Goal: Information Seeking & Learning: Learn about a topic

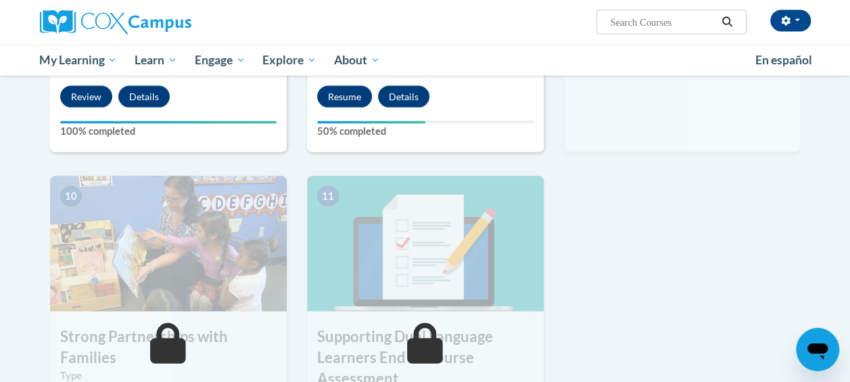
scroll to position [1253, 0]
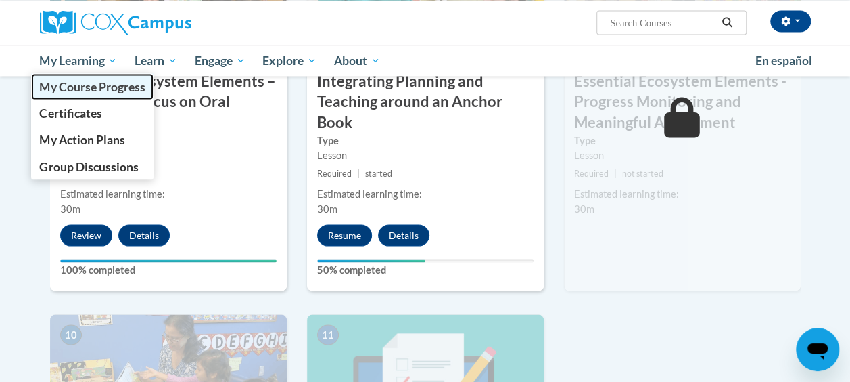
click at [93, 87] on span "My Course Progress" at bounding box center [92, 86] width 106 height 14
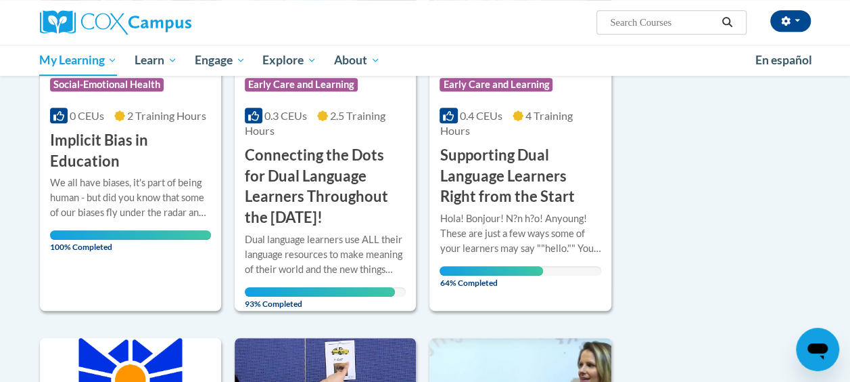
scroll to position [344, 0]
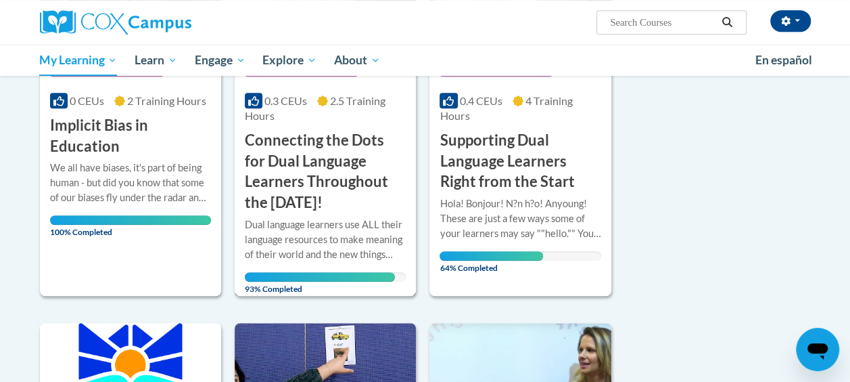
click at [323, 217] on div "Dual language learners use ALL their language resources to make meaning of thei…" at bounding box center [325, 239] width 161 height 45
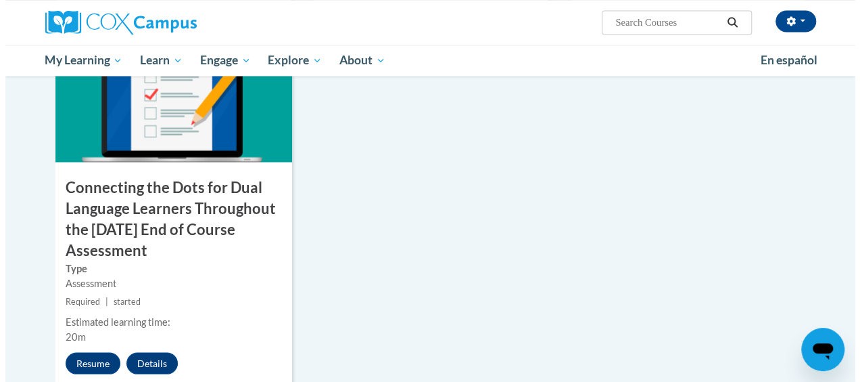
scroll to position [1151, 0]
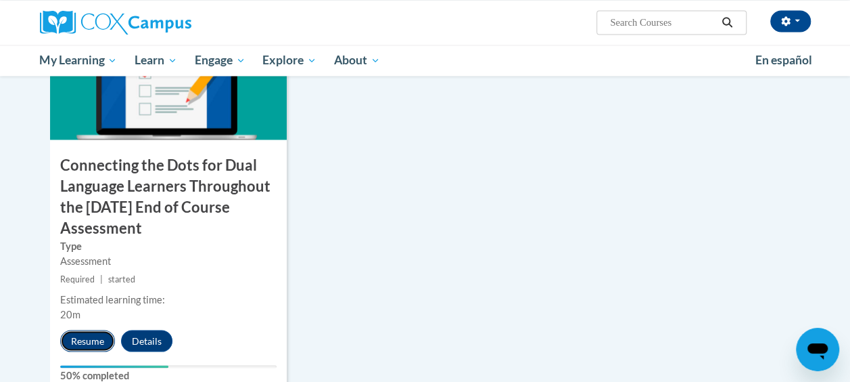
click at [84, 340] on button "Resume" at bounding box center [87, 340] width 55 height 22
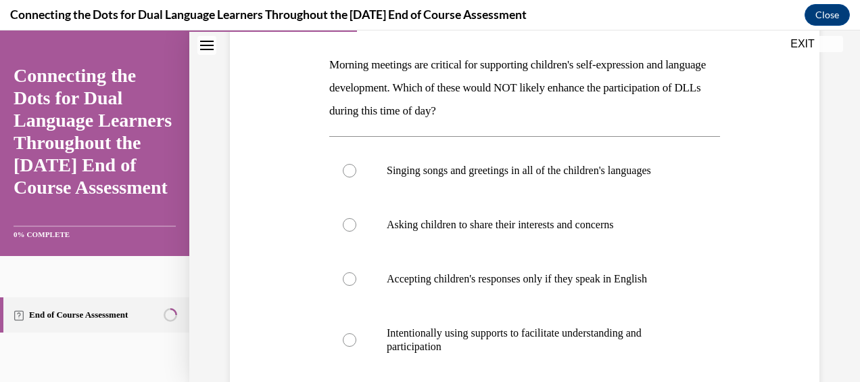
scroll to position [206, 0]
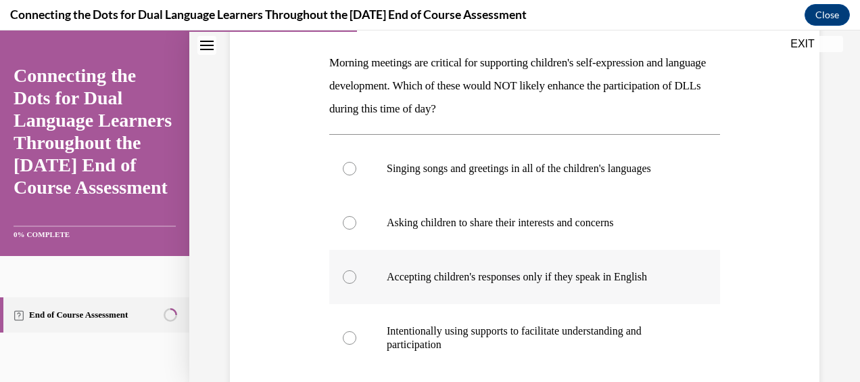
click at [486, 280] on p "Accepting children's responses only if they speak in English" at bounding box center [537, 277] width 300 height 14
click at [357, 280] on input "Accepting children's responses only if they speak in English" at bounding box center [350, 277] width 14 height 14
radio input "true"
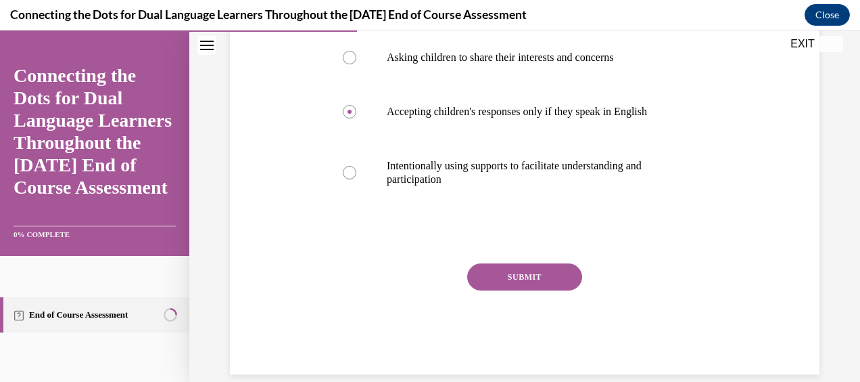
scroll to position [390, 0]
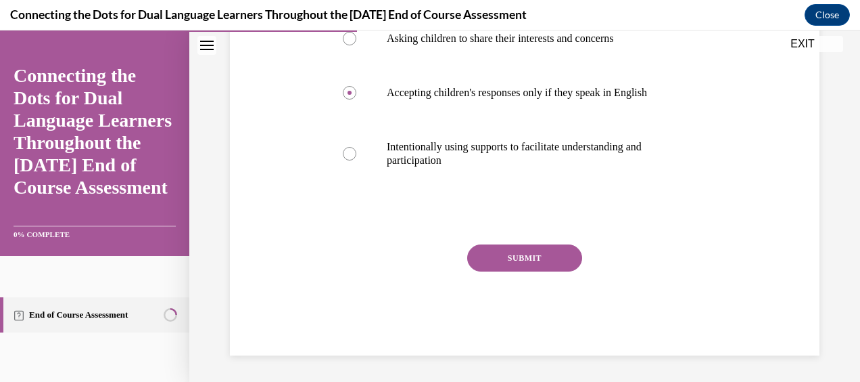
click at [536, 256] on button "SUBMIT" at bounding box center [524, 257] width 115 height 27
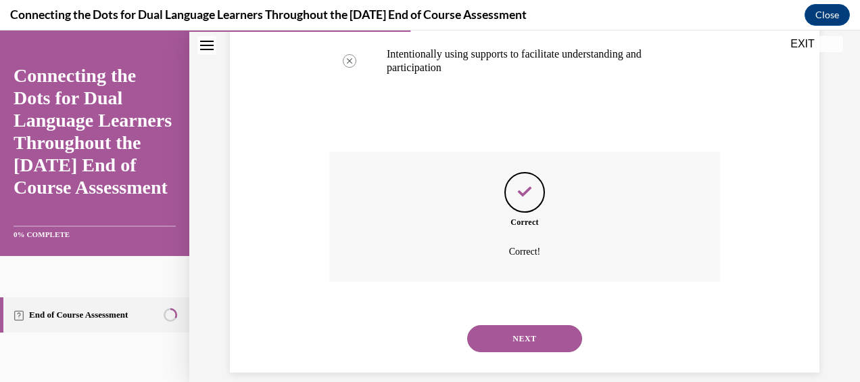
scroll to position [500, 0]
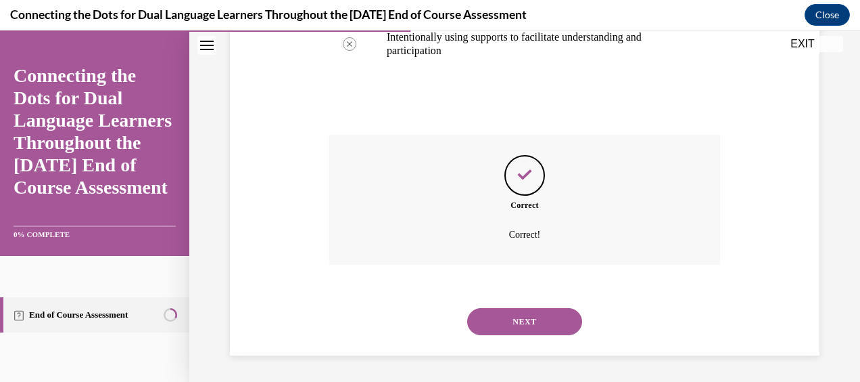
click at [509, 308] on button "NEXT" at bounding box center [524, 321] width 115 height 27
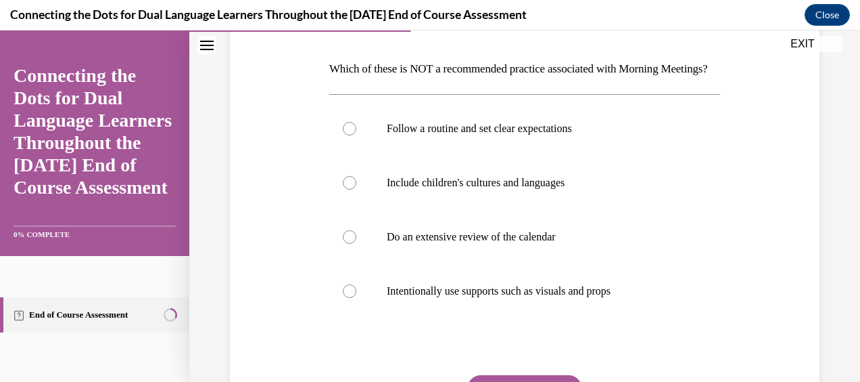
scroll to position [214, 0]
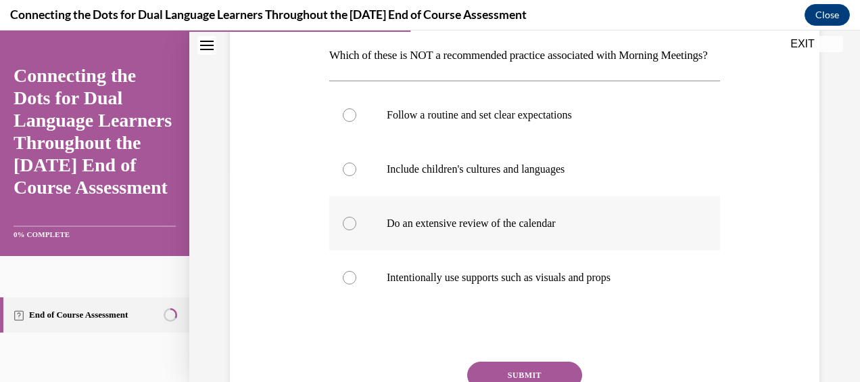
click at [509, 230] on p "Do an extensive review of the calendar" at bounding box center [537, 223] width 300 height 14
click at [357, 230] on input "Do an extensive review of the calendar" at bounding box center [350, 223] width 14 height 14
radio input "true"
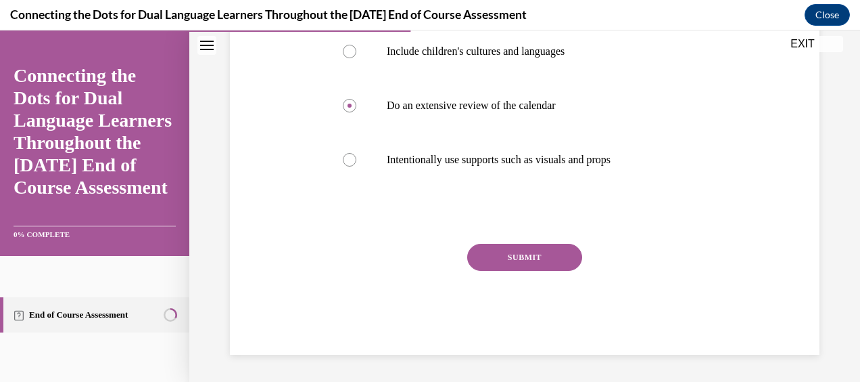
click at [535, 265] on button "SUBMIT" at bounding box center [524, 257] width 115 height 27
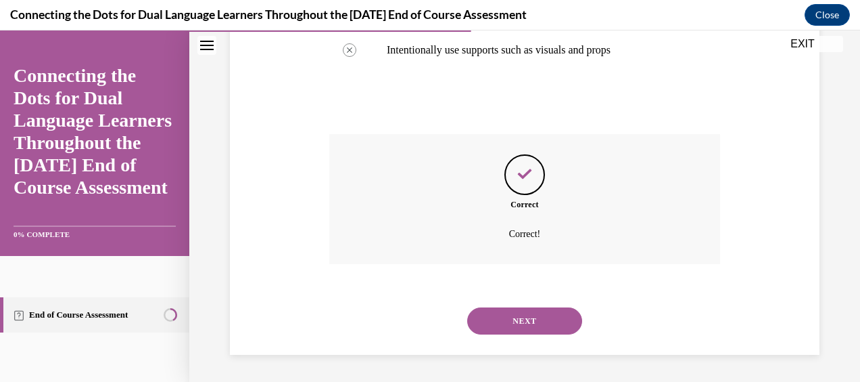
scroll to position [463, 0]
click at [521, 314] on button "NEXT" at bounding box center [524, 320] width 115 height 27
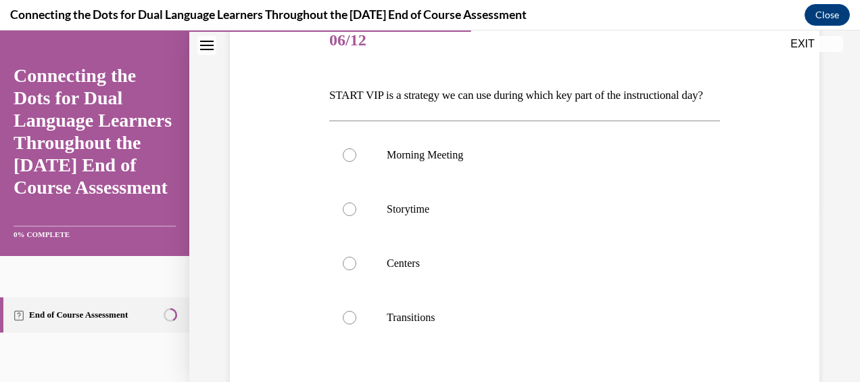
scroll to position [189, 0]
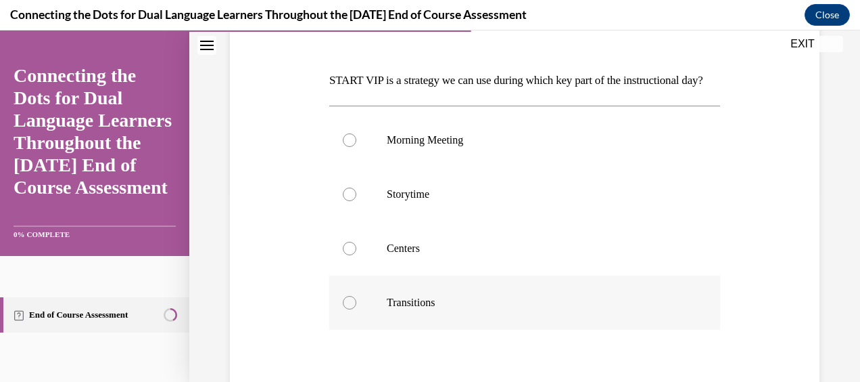
click at [429, 306] on label "Transitions" at bounding box center [524, 302] width 391 height 54
click at [357, 306] on input "Transitions" at bounding box center [350, 303] width 14 height 14
radio input "true"
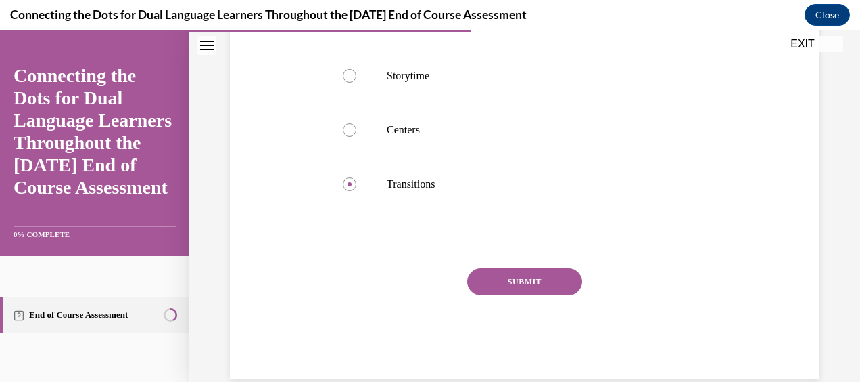
scroll to position [330, 0]
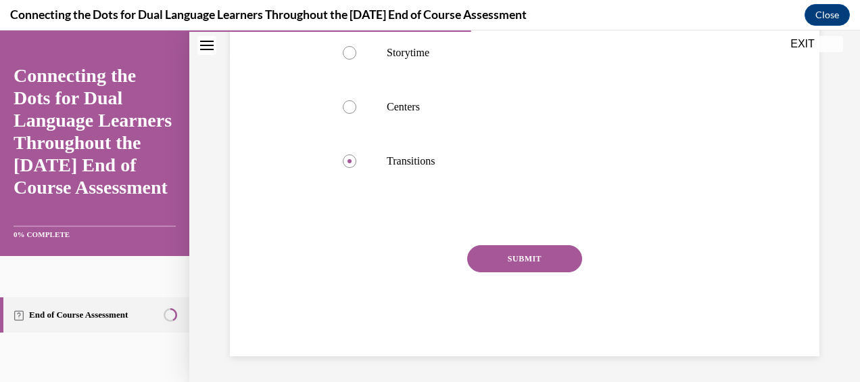
click at [541, 272] on button "SUBMIT" at bounding box center [524, 258] width 115 height 27
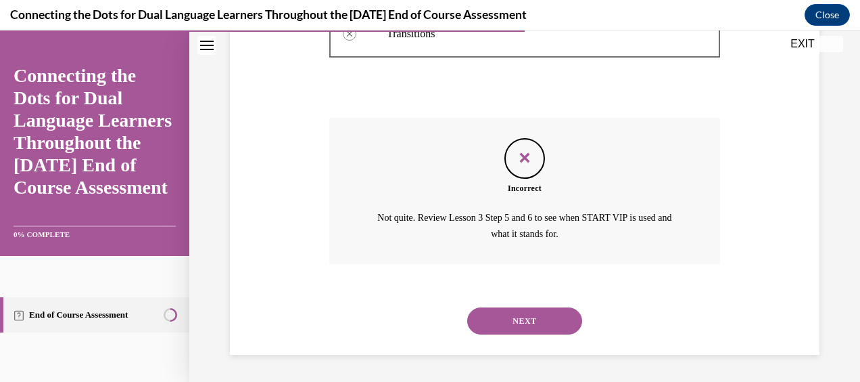
scroll to position [479, 0]
click at [514, 316] on button "NEXT" at bounding box center [524, 320] width 115 height 27
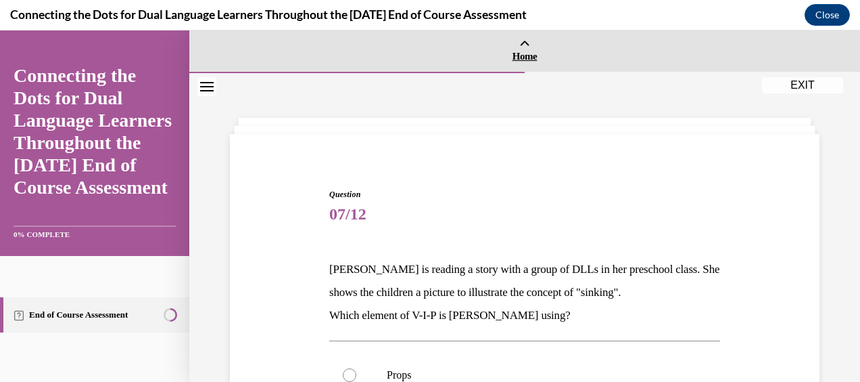
drag, startPoint x: 854, startPoint y: 124, endPoint x: 774, endPoint y: 47, distance: 111.0
click at [774, 47] on link "Home" at bounding box center [524, 50] width 671 height 41
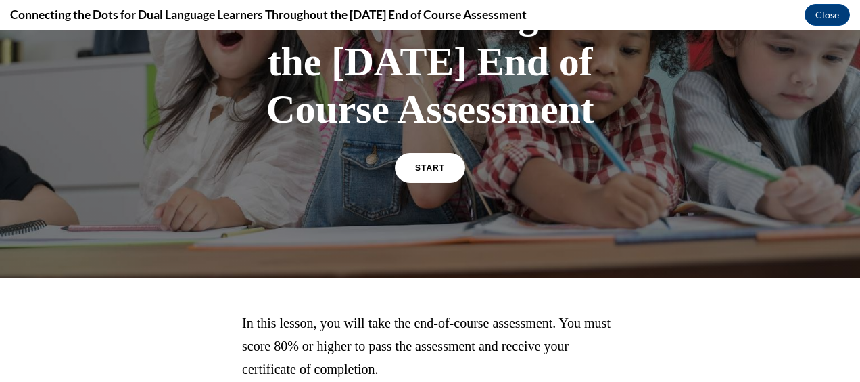
scroll to position [233, 0]
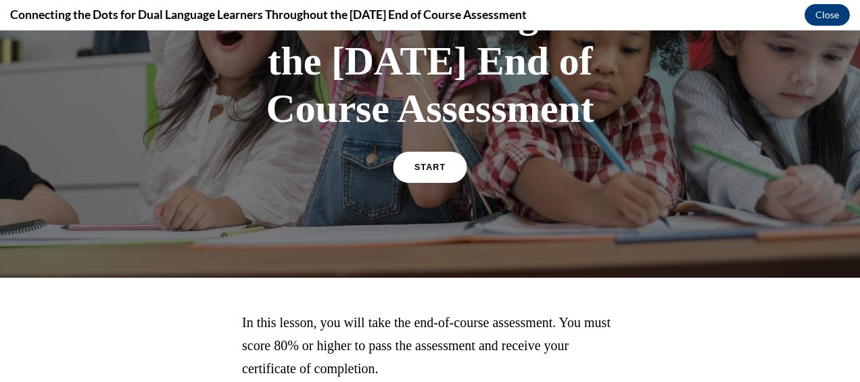
click at [441, 183] on link "START" at bounding box center [430, 167] width 74 height 31
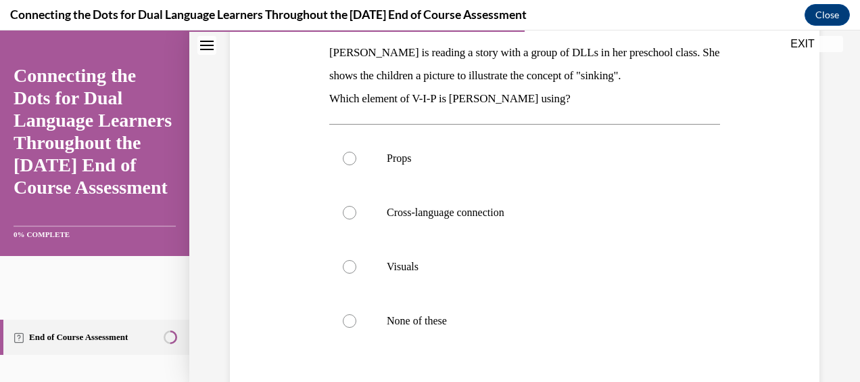
scroll to position [218, 0]
click at [478, 260] on p "Visuals" at bounding box center [537, 265] width 300 height 14
click at [357, 260] on input "Visuals" at bounding box center [350, 265] width 14 height 14
radio input "true"
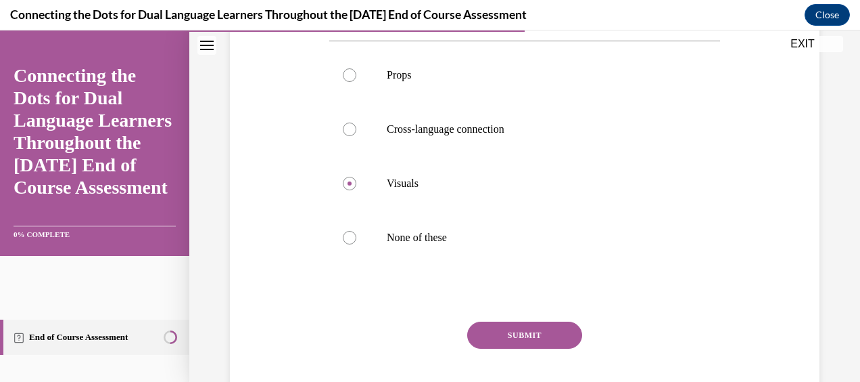
scroll to position [303, 0]
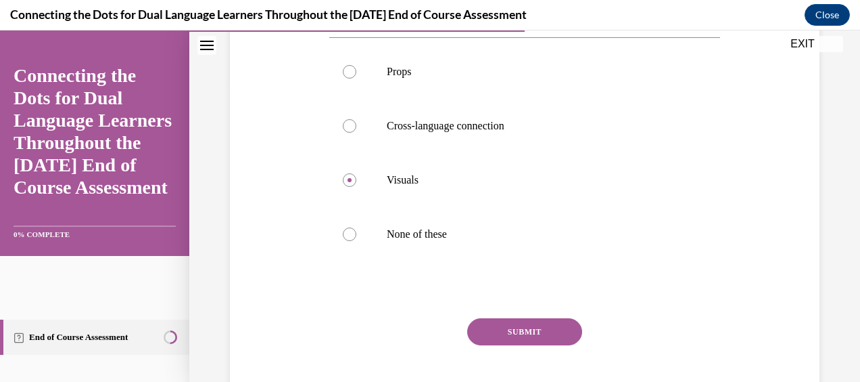
click at [503, 329] on button "SUBMIT" at bounding box center [524, 331] width 115 height 27
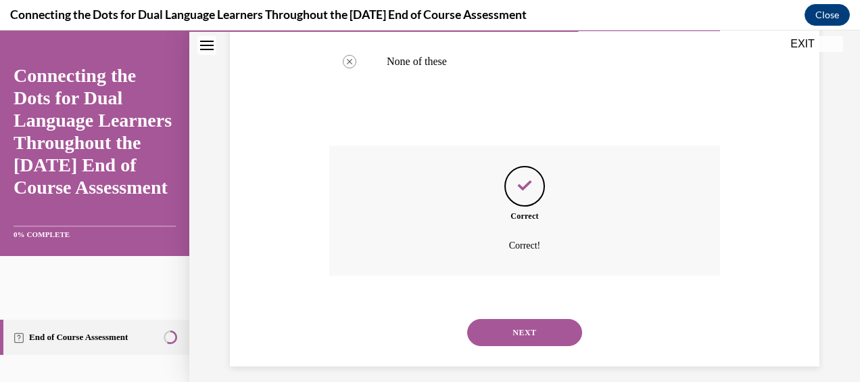
scroll to position [486, 0]
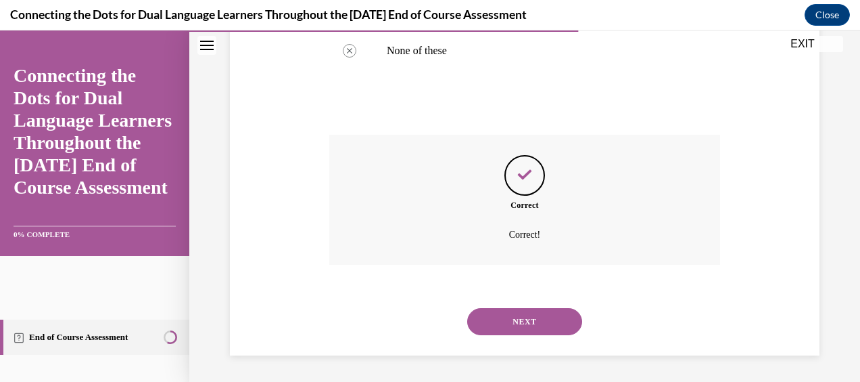
click at [505, 319] on button "NEXT" at bounding box center [524, 321] width 115 height 27
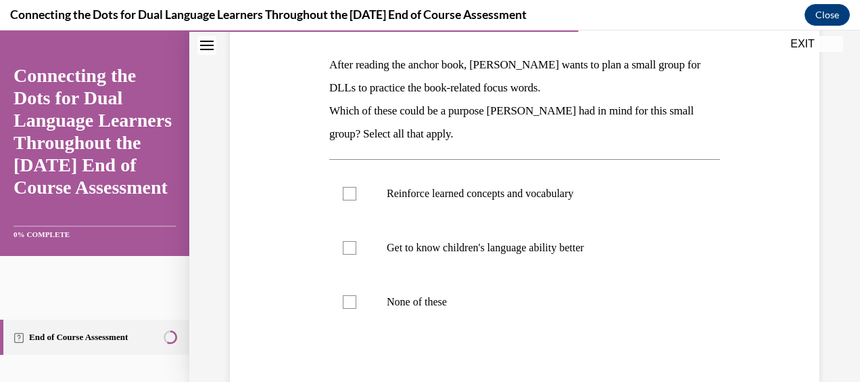
scroll to position [206, 0]
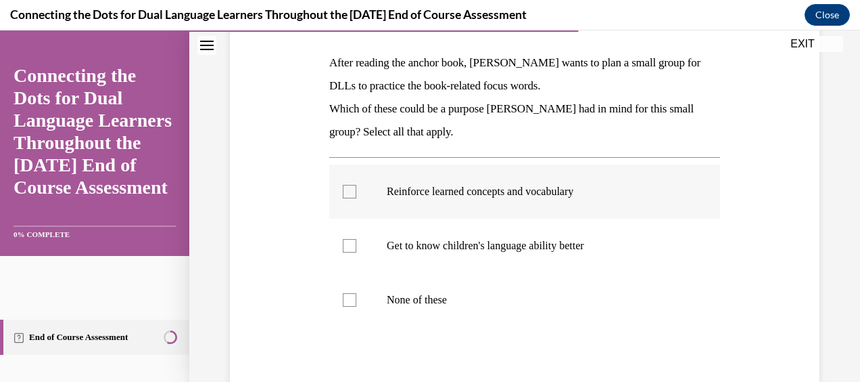
click at [528, 196] on p "Reinforce learned concepts and vocabulary" at bounding box center [537, 192] width 300 height 14
click at [357, 196] on input "Reinforce learned concepts and vocabulary" at bounding box center [350, 192] width 14 height 14
checkbox input "true"
click at [509, 247] on p "Get to know children's language ability better" at bounding box center [537, 246] width 300 height 14
click at [357, 247] on input "Get to know children's language ability better" at bounding box center [350, 246] width 14 height 14
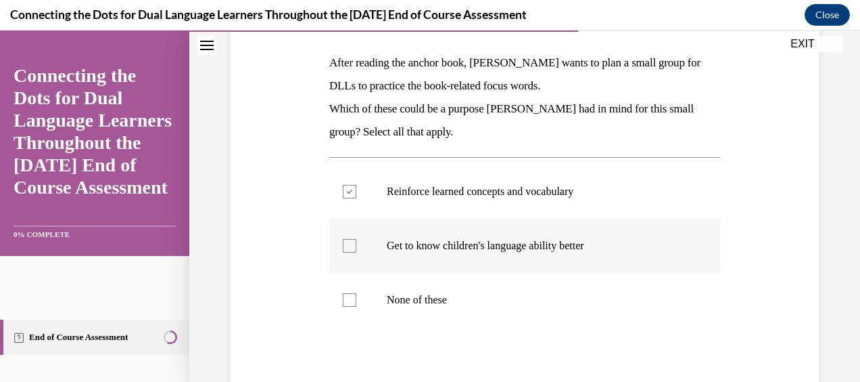
checkbox input "true"
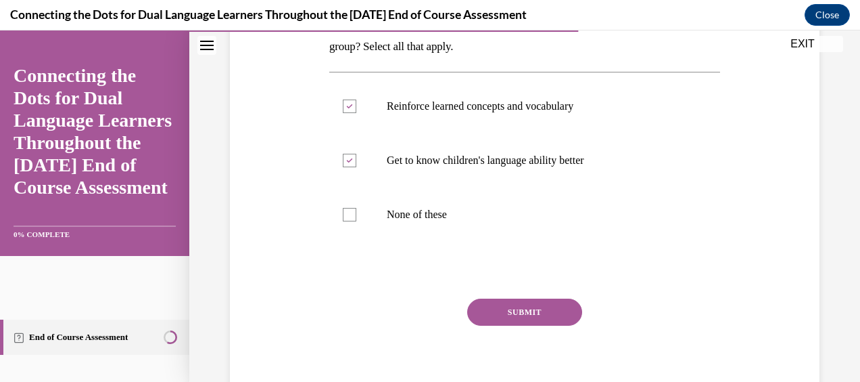
scroll to position [327, 0]
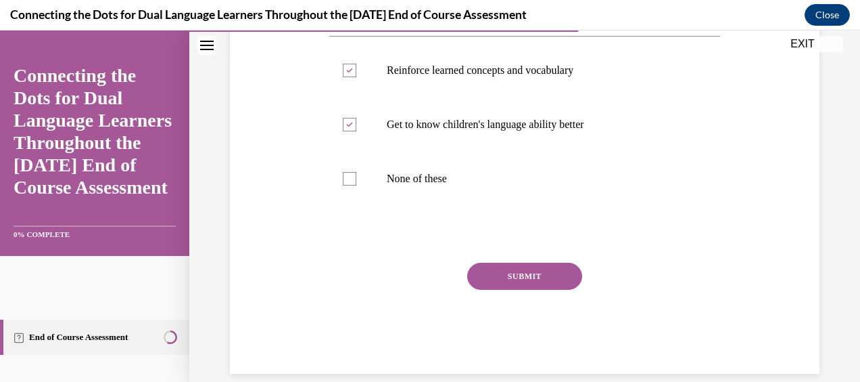
click at [537, 277] on button "SUBMIT" at bounding box center [524, 275] width 115 height 27
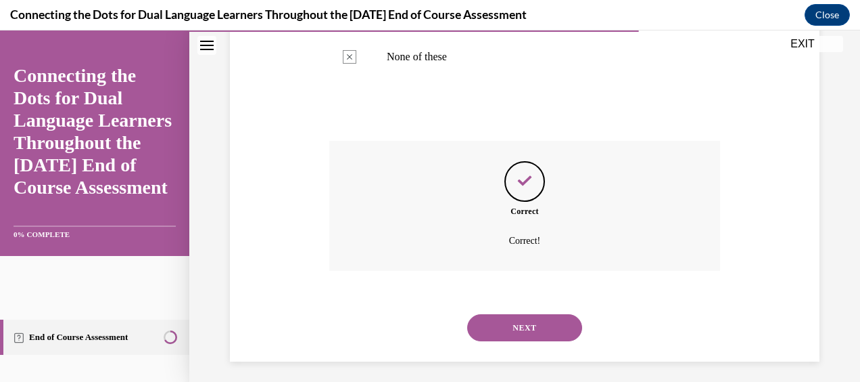
scroll to position [455, 0]
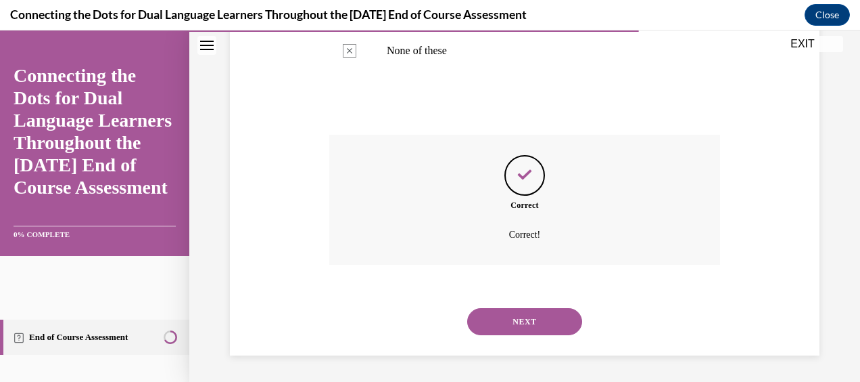
click at [510, 321] on button "NEXT" at bounding box center [524, 321] width 115 height 27
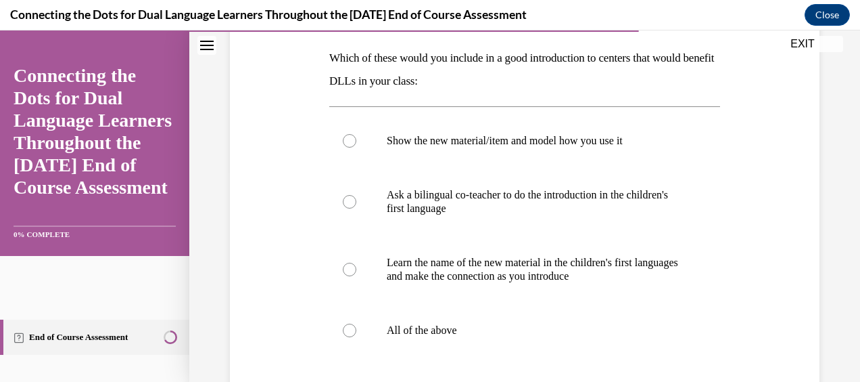
scroll to position [214, 0]
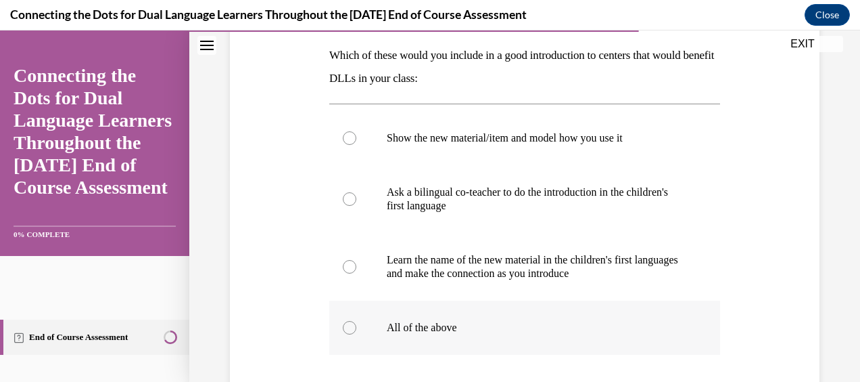
click at [437, 323] on p "All of the above" at bounding box center [537, 328] width 300 height 14
click at [357, 323] on input "All of the above" at bounding box center [350, 328] width 14 height 14
radio input "true"
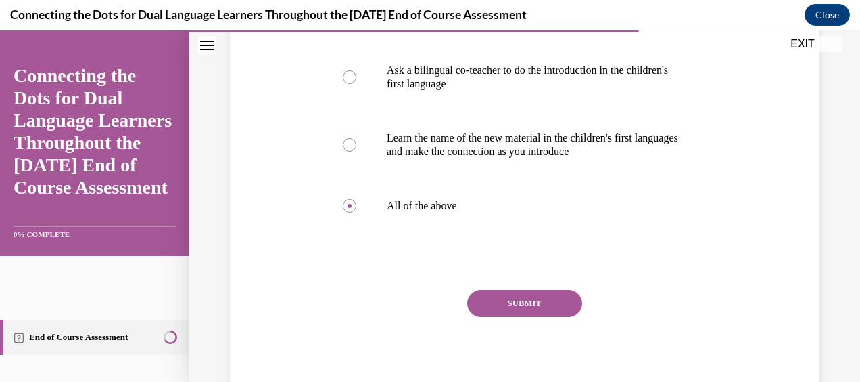
scroll to position [381, 0]
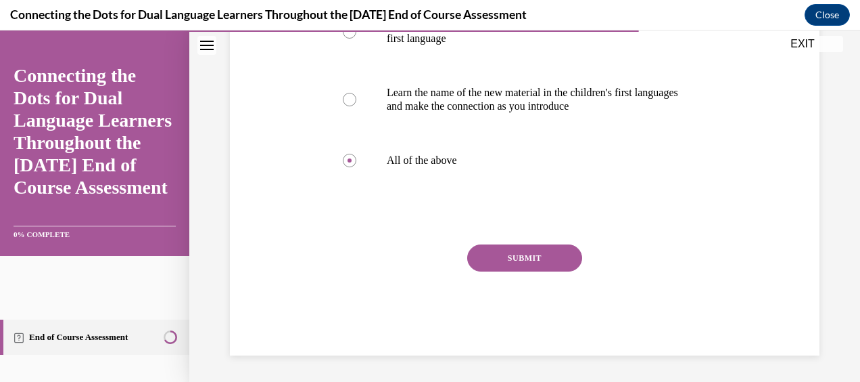
click at [518, 258] on button "SUBMIT" at bounding box center [524, 257] width 115 height 27
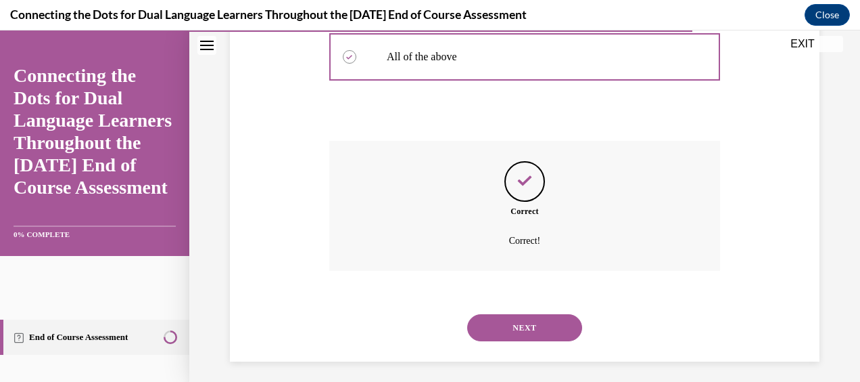
scroll to position [490, 0]
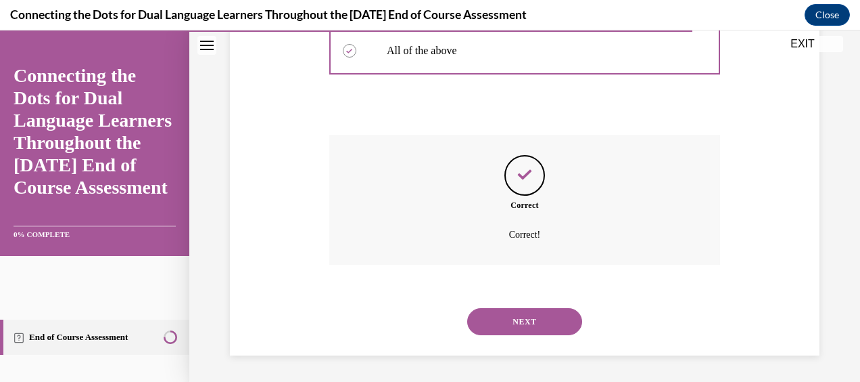
click at [524, 315] on button "NEXT" at bounding box center [524, 321] width 115 height 27
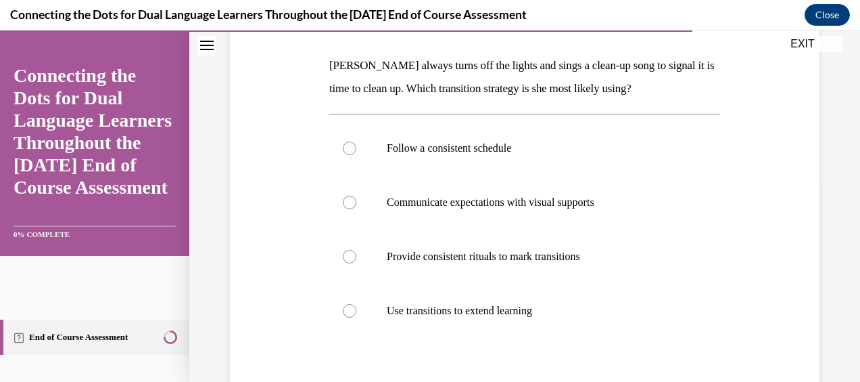
scroll to position [210, 0]
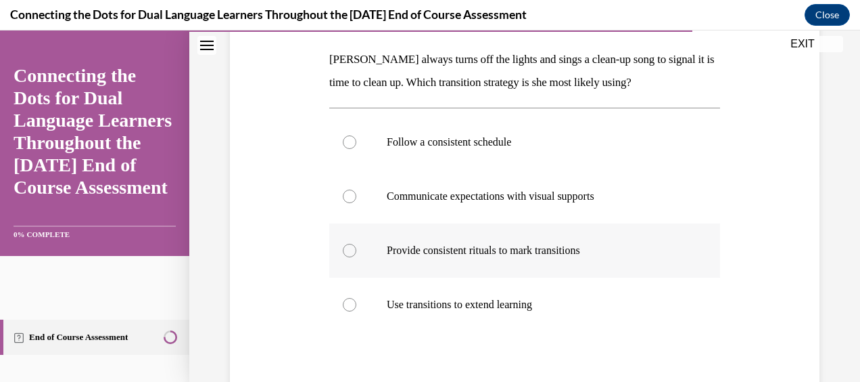
click at [549, 251] on p "Provide consistent rituals to mark transitions" at bounding box center [537, 251] width 300 height 14
click at [357, 251] on input "Provide consistent rituals to mark transitions" at bounding box center [350, 251] width 14 height 14
radio input "true"
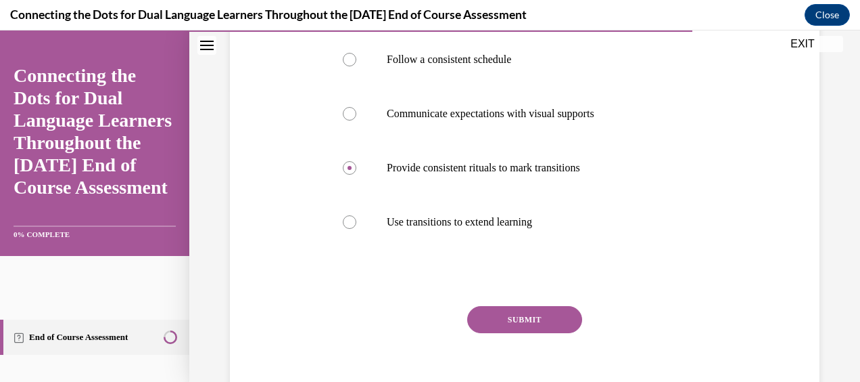
click at [522, 317] on button "SUBMIT" at bounding box center [524, 319] width 115 height 27
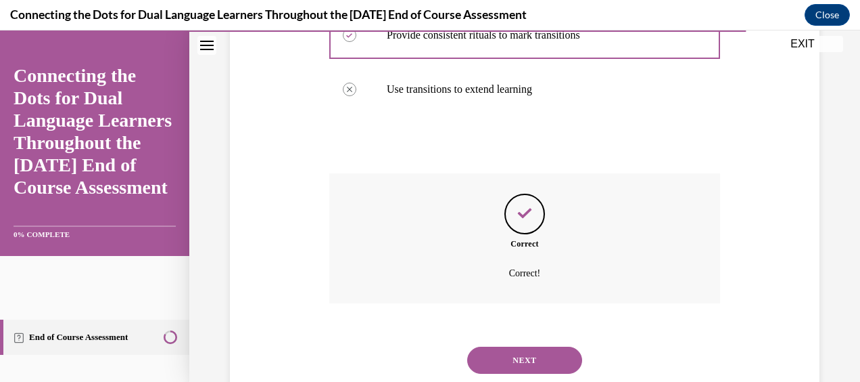
scroll to position [463, 0]
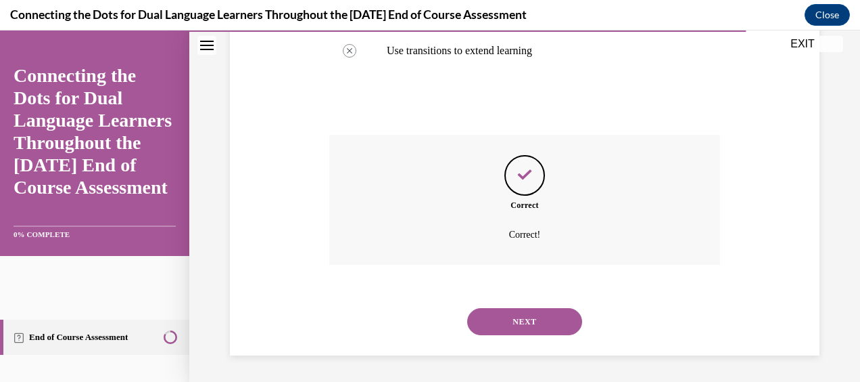
click at [521, 325] on button "NEXT" at bounding box center [524, 321] width 115 height 27
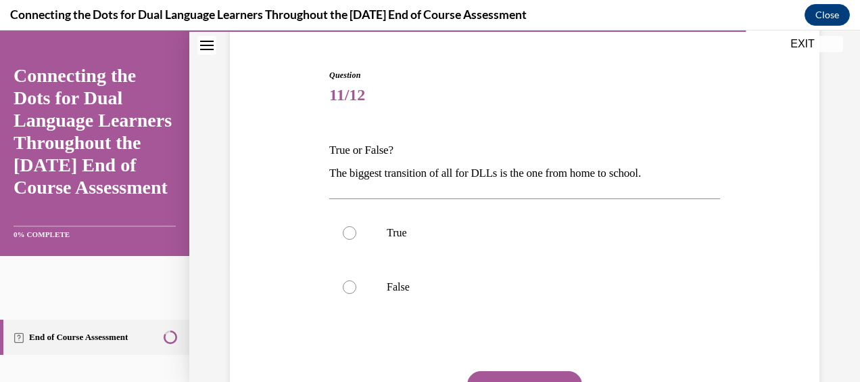
scroll to position [132, 0]
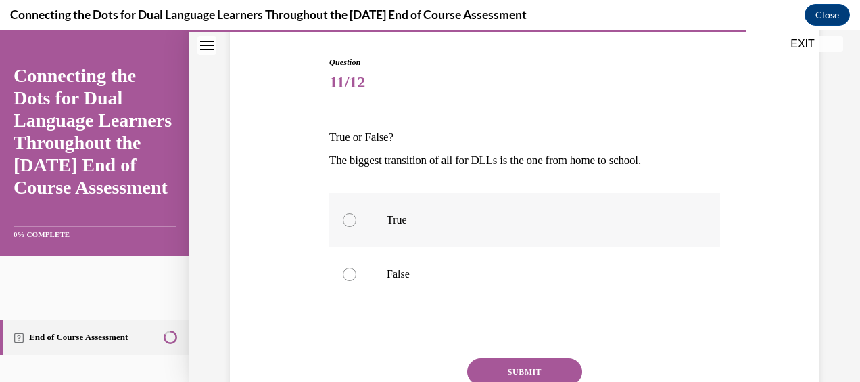
click at [487, 219] on p "True" at bounding box center [537, 220] width 300 height 14
click at [357, 219] on input "True" at bounding box center [350, 220] width 14 height 14
radio input "true"
click at [491, 374] on button "SUBMIT" at bounding box center [524, 371] width 115 height 27
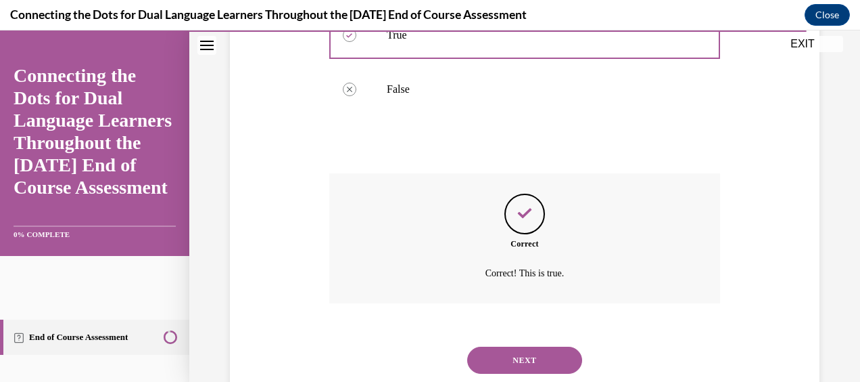
scroll to position [355, 0]
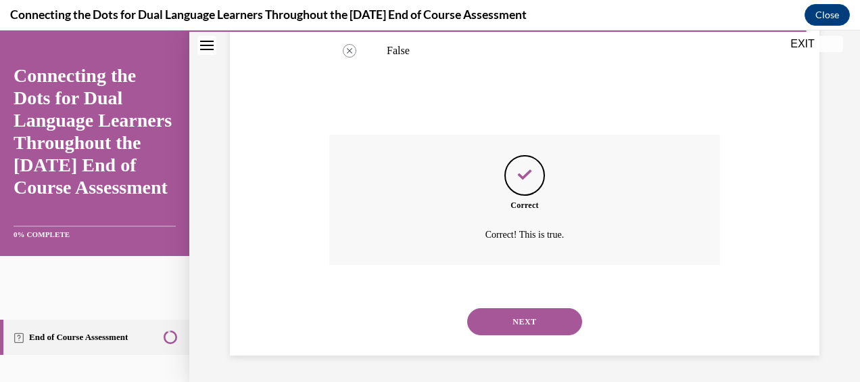
click at [507, 317] on button "NEXT" at bounding box center [524, 321] width 115 height 27
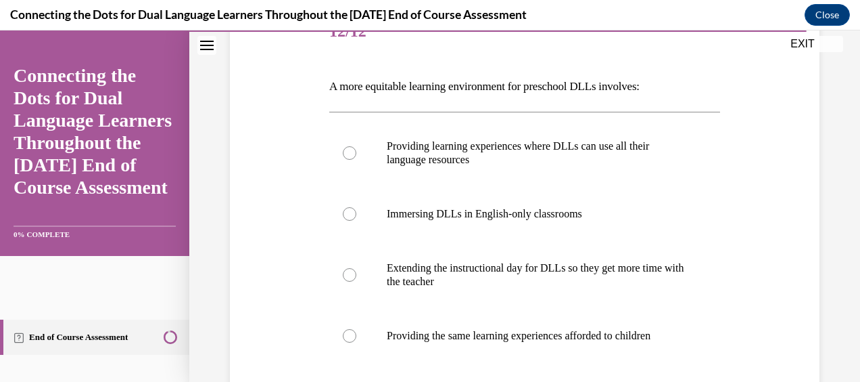
scroll to position [210, 0]
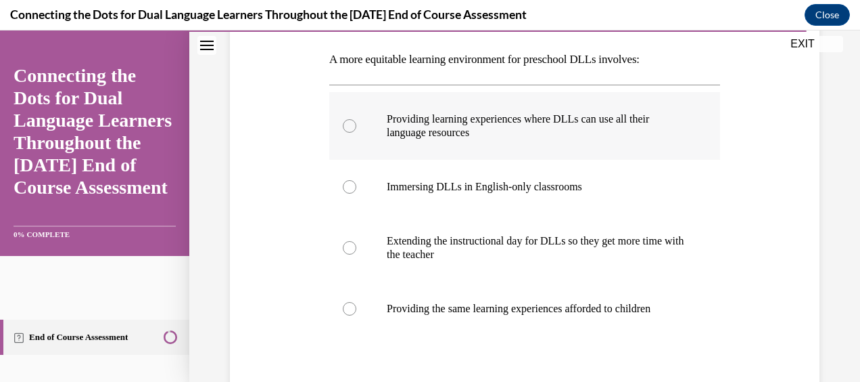
click at [452, 131] on p "Providing learning experiences where DLLs can use all their language resources" at bounding box center [537, 125] width 300 height 27
click at [357, 131] on input "Providing learning experiences where DLLs can use all their language resources" at bounding box center [350, 126] width 14 height 14
radio input "true"
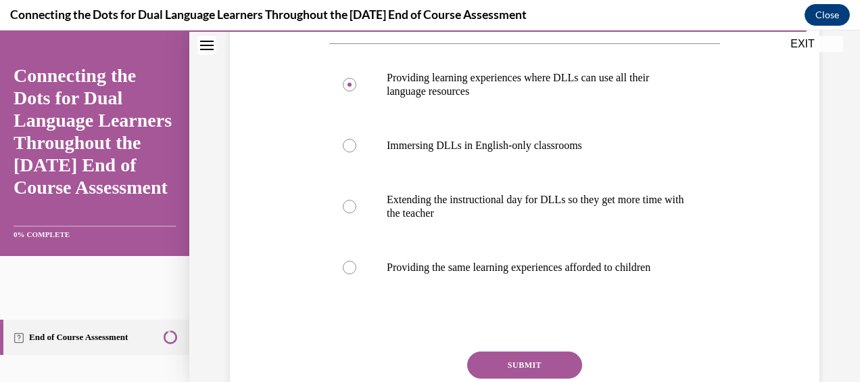
scroll to position [276, 0]
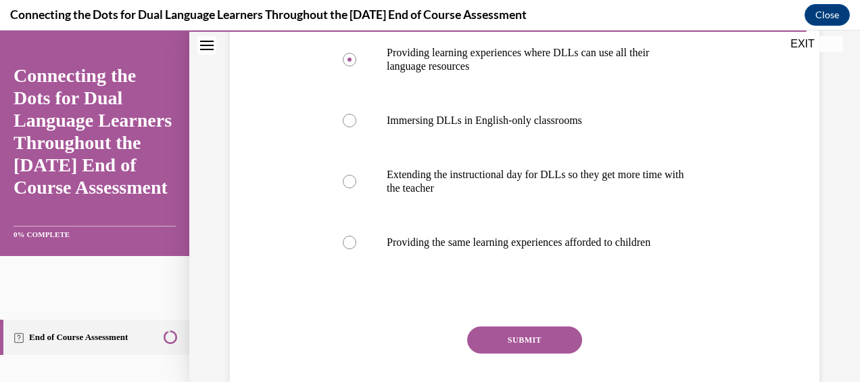
click at [516, 343] on button "SUBMIT" at bounding box center [524, 339] width 115 height 27
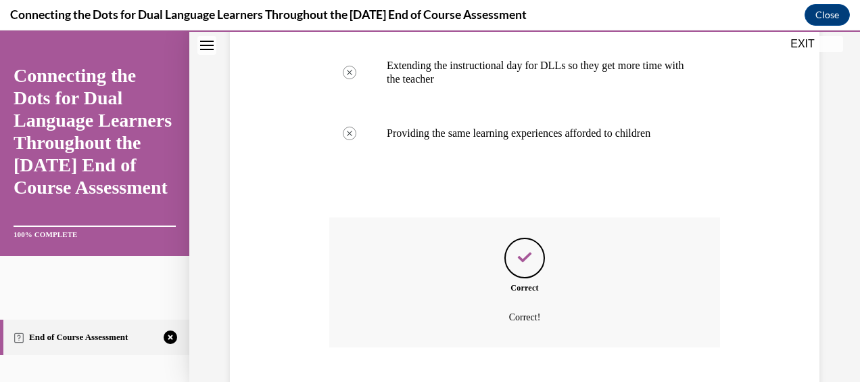
scroll to position [467, 0]
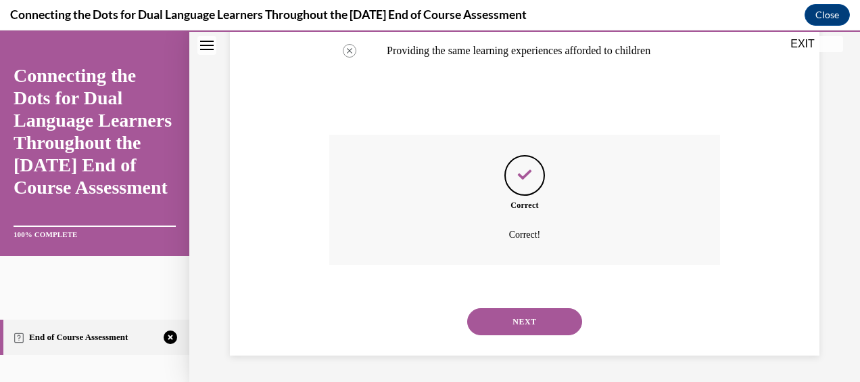
click at [512, 323] on button "NEXT" at bounding box center [524, 321] width 115 height 27
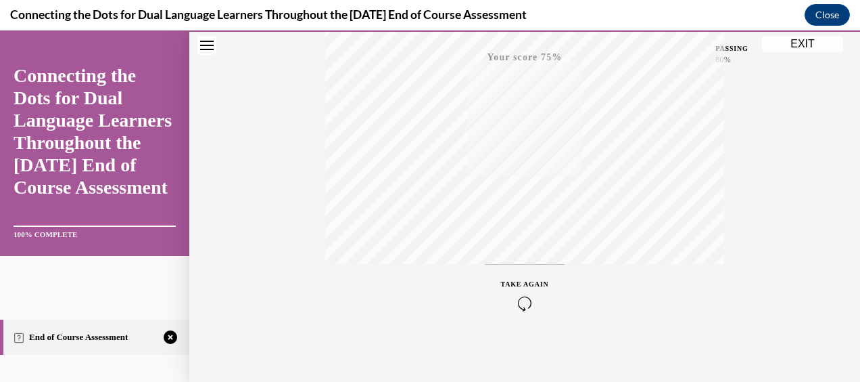
scroll to position [342, 0]
click at [534, 283] on div "TAKE AGAIN" at bounding box center [525, 291] width 48 height 32
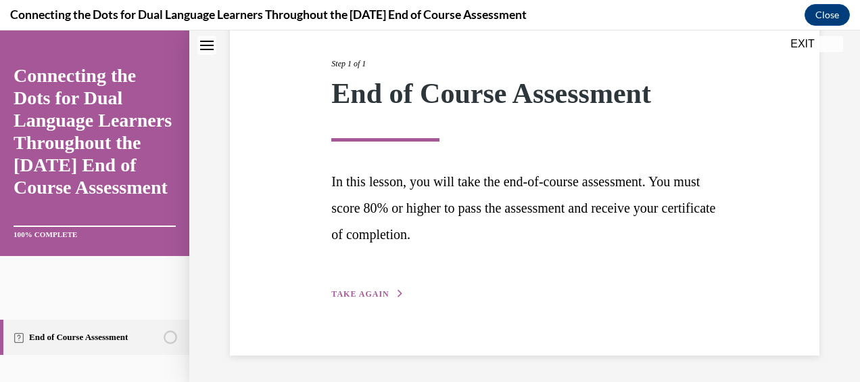
click at [376, 294] on span "TAKE AGAIN" at bounding box center [360, 293] width 58 height 9
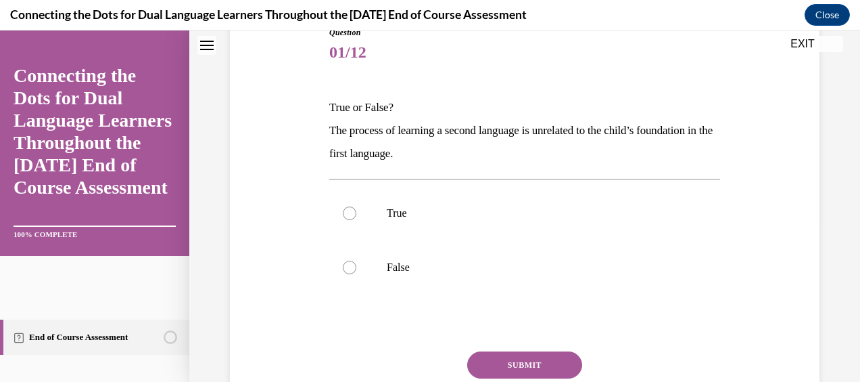
scroll to position [150, 0]
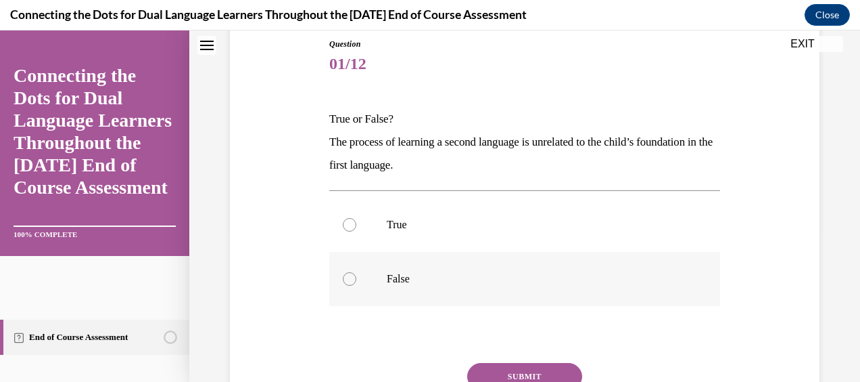
click at [355, 268] on label "False" at bounding box center [524, 279] width 391 height 54
click at [355, 272] on input "False" at bounding box center [350, 279] width 14 height 14
radio input "true"
click at [511, 371] on button "SUBMIT" at bounding box center [524, 376] width 115 height 27
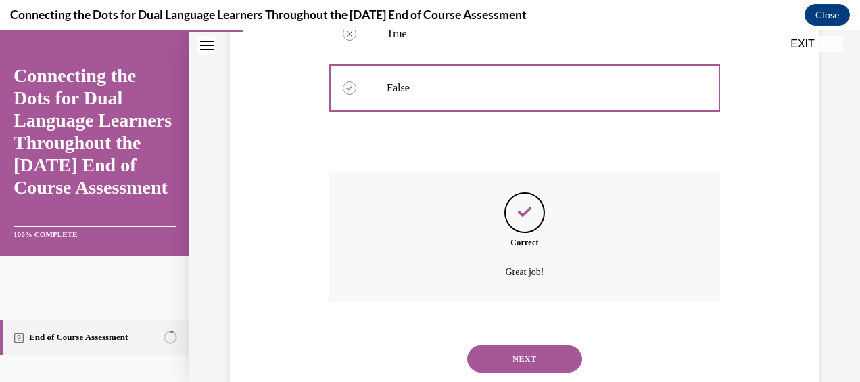
scroll to position [378, 0]
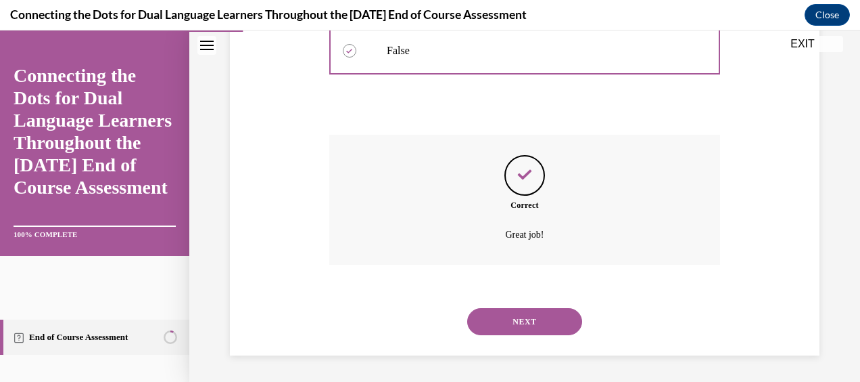
click at [556, 316] on button "NEXT" at bounding box center [524, 321] width 115 height 27
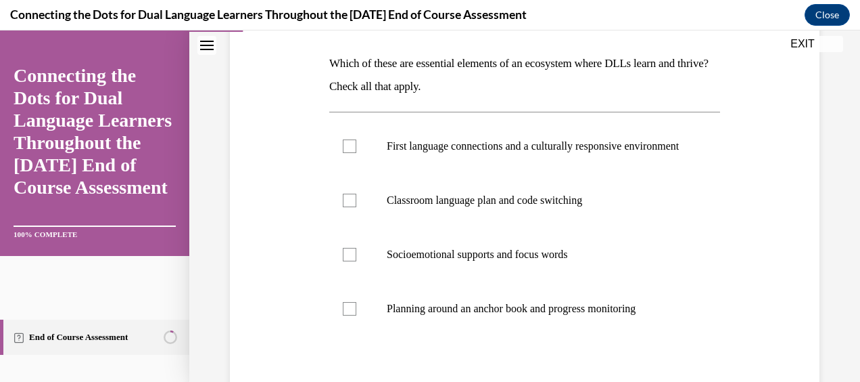
scroll to position [206, 0]
click at [533, 152] on p "First language connections and a culturally responsive environment" at bounding box center [537, 146] width 300 height 14
click at [357, 152] on input "First language connections and a culturally responsive environment" at bounding box center [350, 146] width 14 height 14
checkbox input "true"
click at [487, 206] on p "Classroom language plan and code switching" at bounding box center [537, 200] width 300 height 14
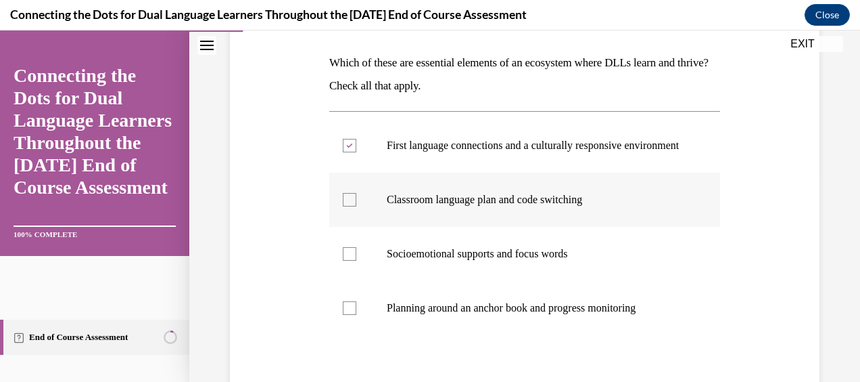
click at [357, 206] on input "Classroom language plan and code switching" at bounding box center [350, 200] width 14 height 14
checkbox input "true"
click at [473, 260] on p "Socioemotional supports and focus words" at bounding box center [537, 254] width 300 height 14
click at [357, 260] on input "Socioemotional supports and focus words" at bounding box center [350, 254] width 14 height 14
checkbox input "true"
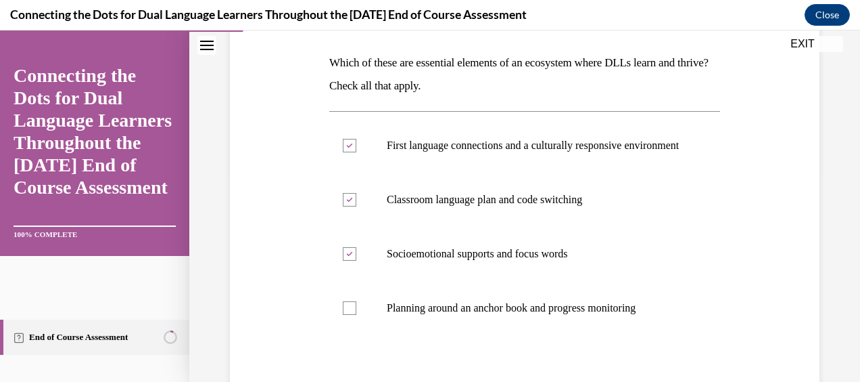
scroll to position [300, 0]
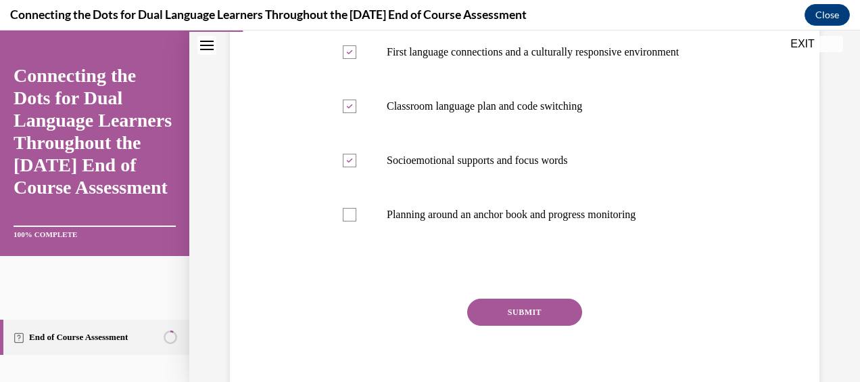
click at [549, 325] on button "SUBMIT" at bounding box center [524, 311] width 115 height 27
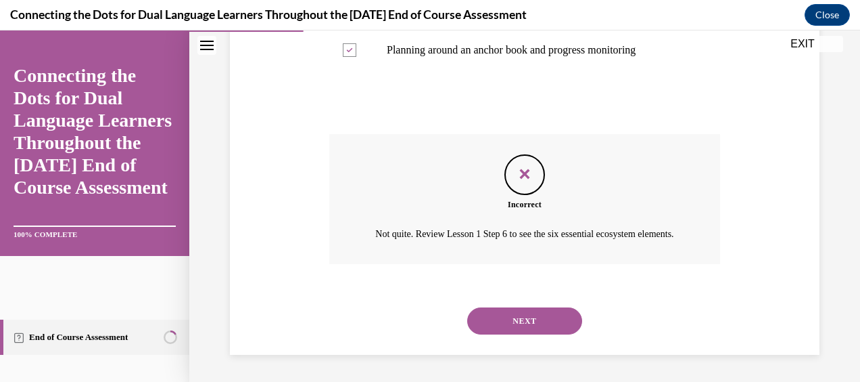
scroll to position [492, 0]
click at [501, 316] on button "NEXT" at bounding box center [524, 320] width 115 height 27
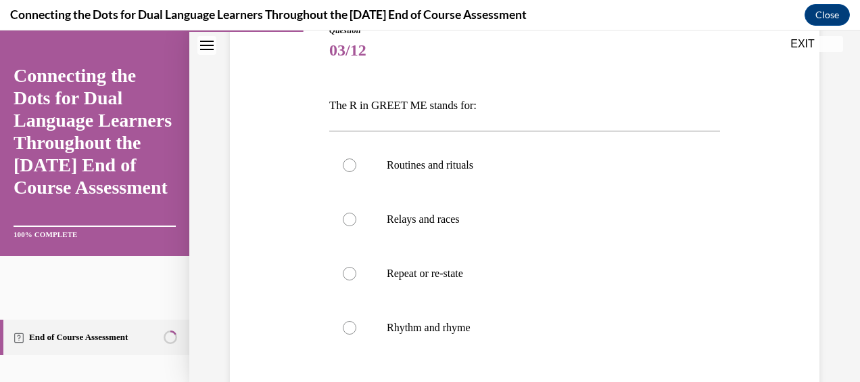
scroll to position [164, 0]
click at [489, 153] on label "Routines and rituals" at bounding box center [524, 164] width 391 height 54
click at [357, 158] on input "Routines and rituals" at bounding box center [350, 165] width 14 height 14
radio input "true"
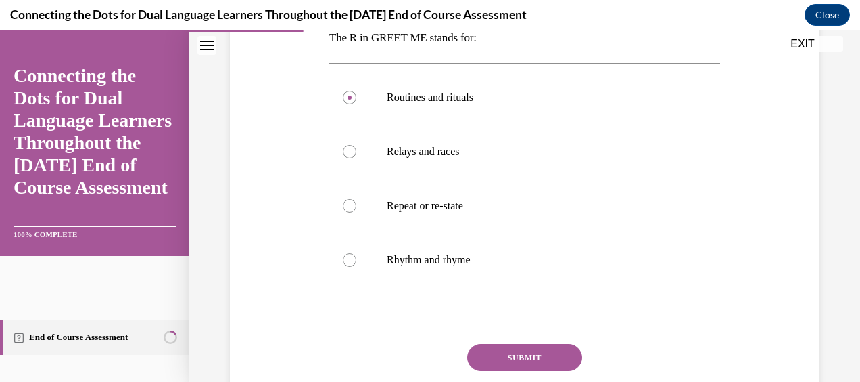
scroll to position [277, 0]
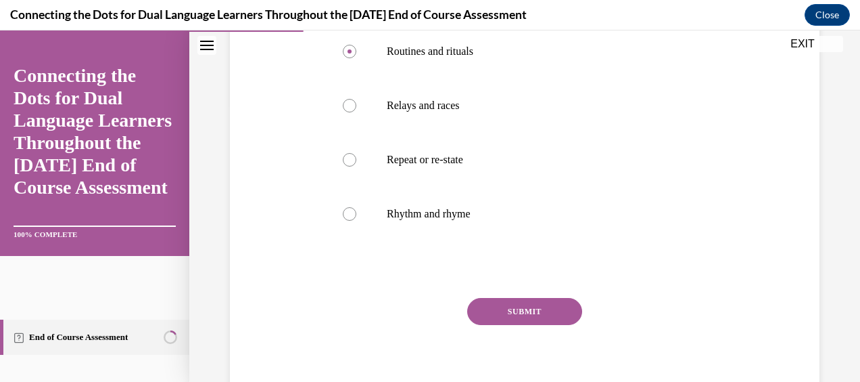
click at [552, 307] on button "SUBMIT" at bounding box center [524, 311] width 115 height 27
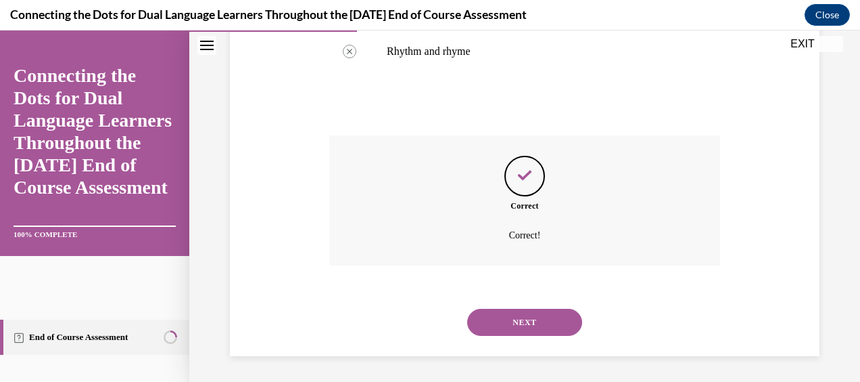
scroll to position [440, 0]
click at [528, 318] on button "NEXT" at bounding box center [524, 321] width 115 height 27
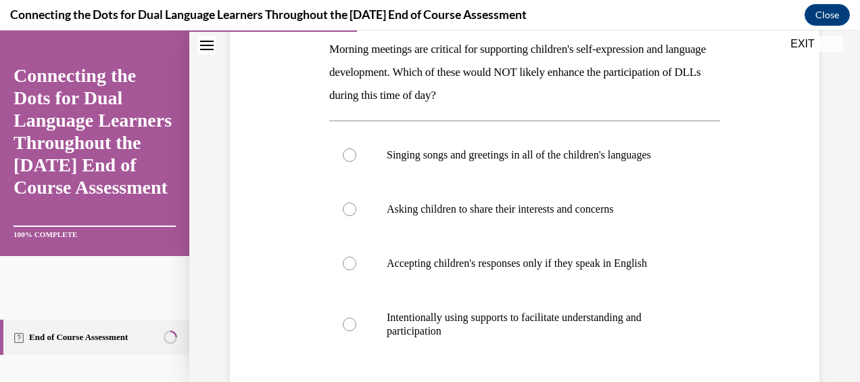
scroll to position [215, 0]
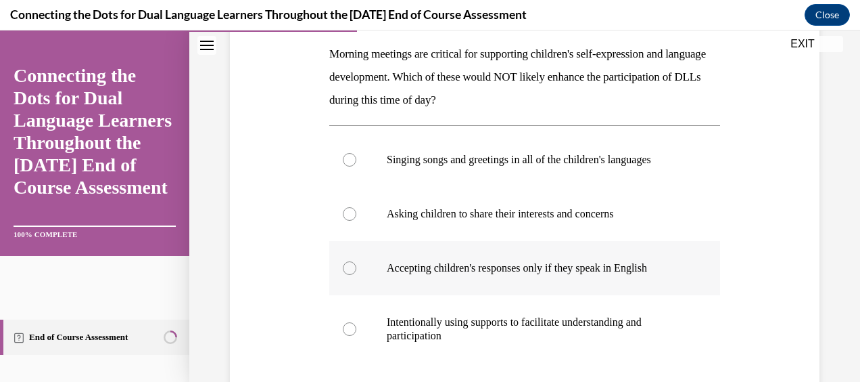
click at [544, 281] on label "Accepting children's responses only if they speak in English" at bounding box center [524, 268] width 391 height 54
click at [357, 275] on input "Accepting children's responses only if they speak in English" at bounding box center [350, 268] width 14 height 14
radio input "true"
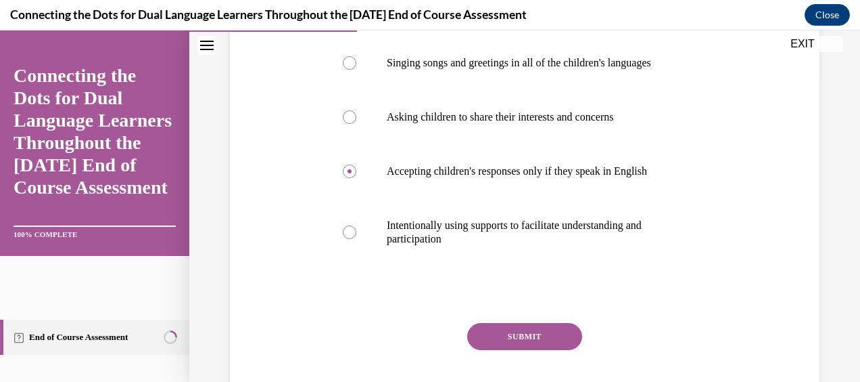
click at [499, 333] on button "SUBMIT" at bounding box center [524, 336] width 115 height 27
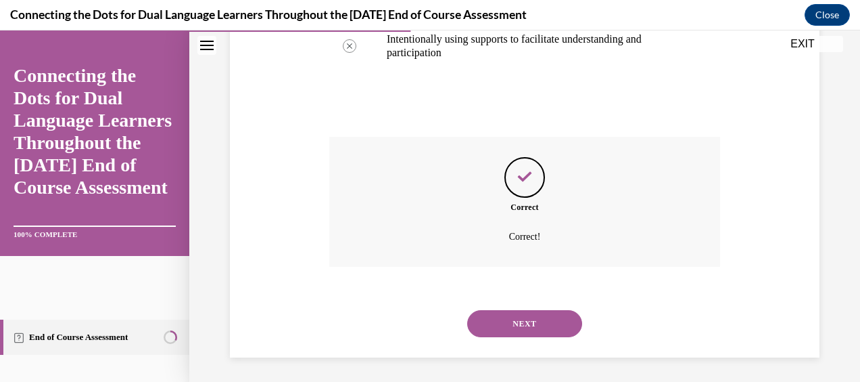
scroll to position [500, 0]
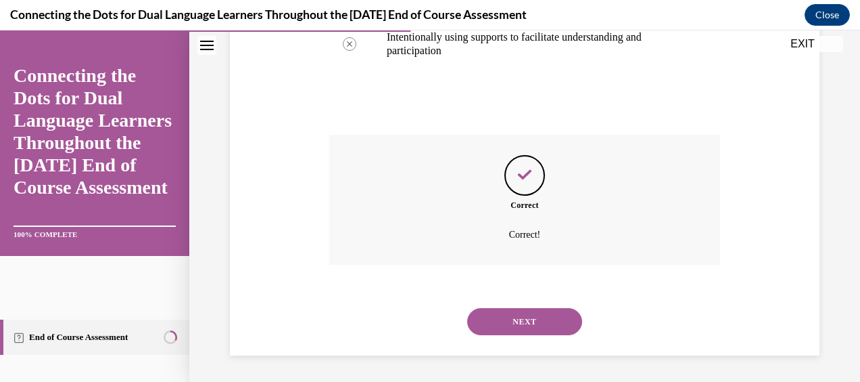
click at [510, 323] on button "NEXT" at bounding box center [524, 321] width 115 height 27
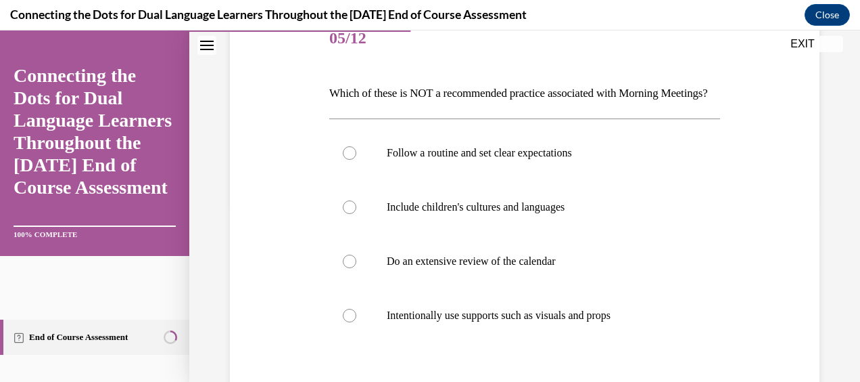
scroll to position [200, 0]
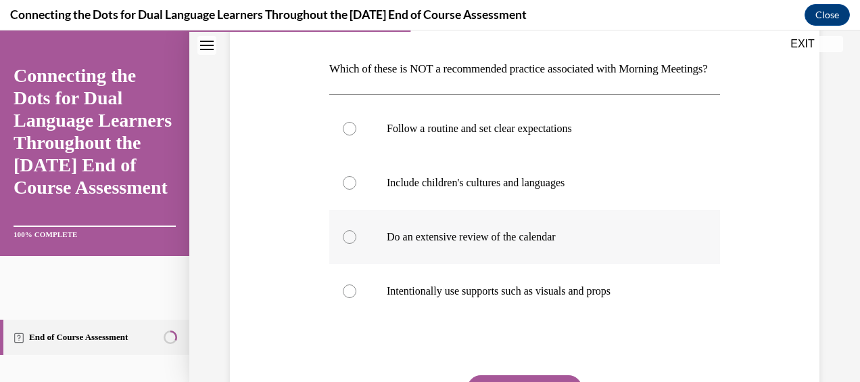
click at [539, 244] on p "Do an extensive review of the calendar" at bounding box center [537, 237] width 300 height 14
click at [357, 244] on input "Do an extensive review of the calendar" at bounding box center [350, 237] width 14 height 14
radio input "true"
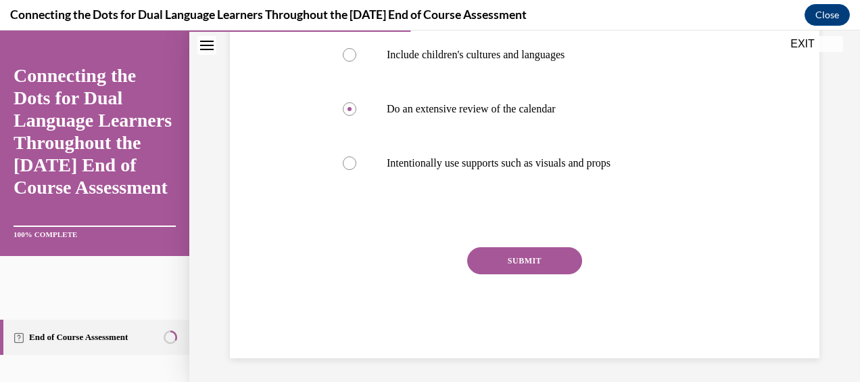
click at [527, 274] on button "SUBMIT" at bounding box center [524, 260] width 115 height 27
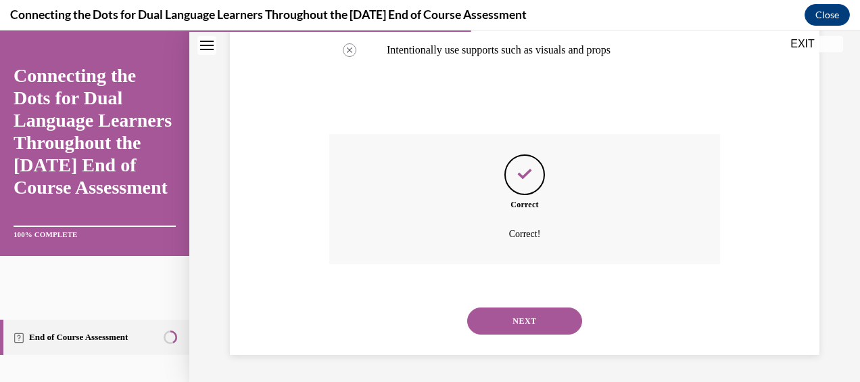
scroll to position [463, 0]
click at [519, 322] on button "NEXT" at bounding box center [524, 320] width 115 height 27
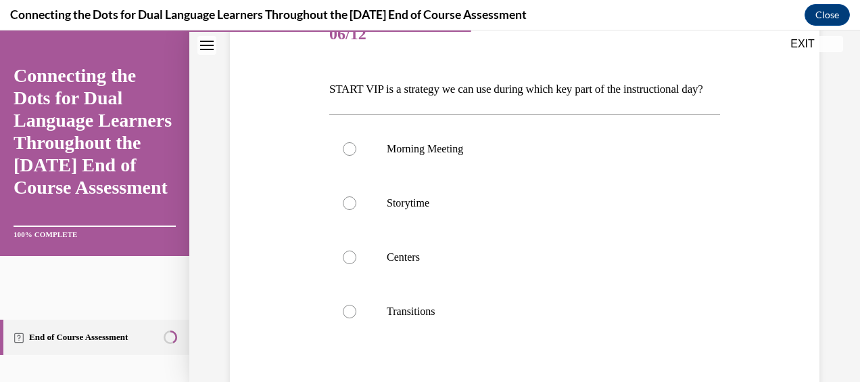
scroll to position [184, 0]
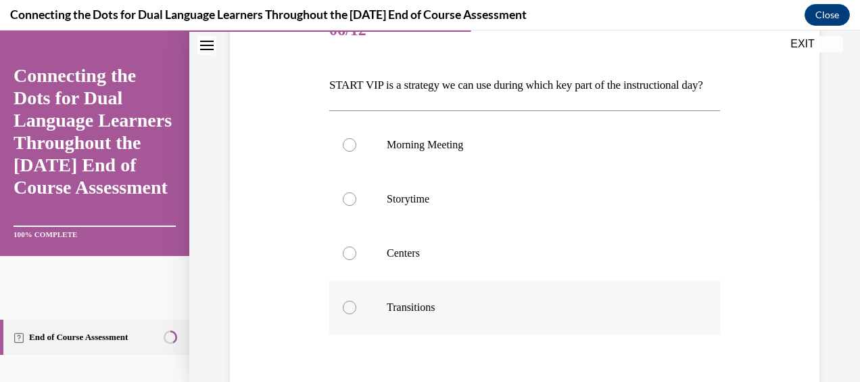
click at [433, 314] on p "Transitions" at bounding box center [537, 307] width 300 height 14
click at [357, 314] on input "Transitions" at bounding box center [350, 307] width 14 height 14
radio input "true"
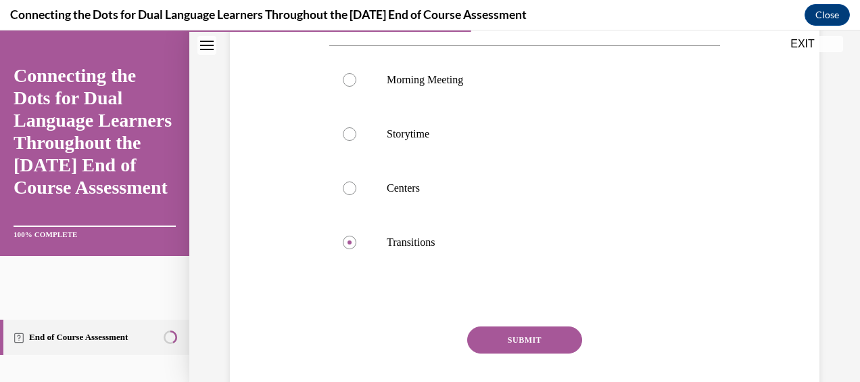
click at [541, 353] on button "SUBMIT" at bounding box center [524, 339] width 115 height 27
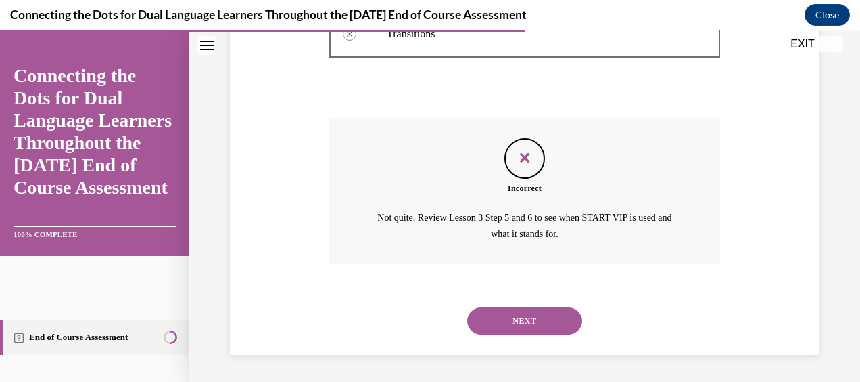
scroll to position [479, 0]
click at [501, 315] on button "NEXT" at bounding box center [524, 320] width 115 height 27
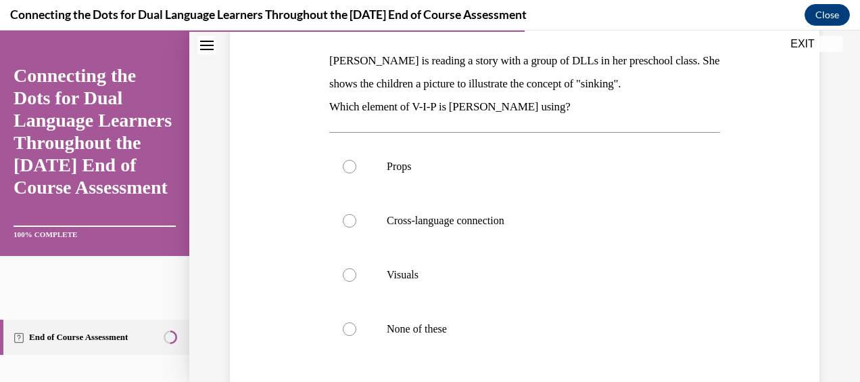
scroll to position [206, 0]
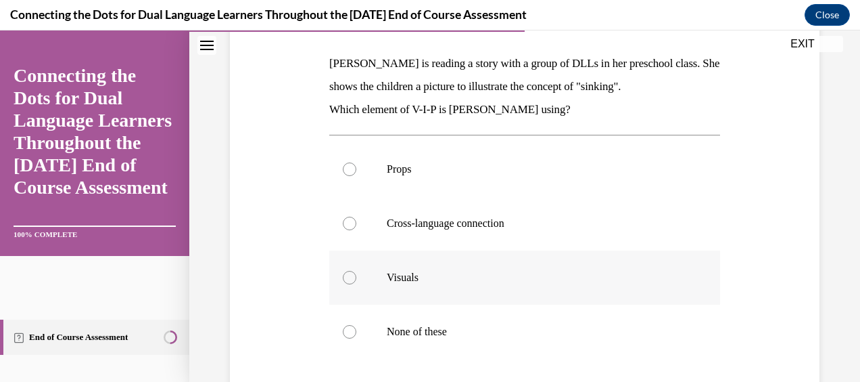
click at [485, 269] on label "Visuals" at bounding box center [524, 277] width 391 height 54
click at [357, 271] on input "Visuals" at bounding box center [350, 278] width 14 height 14
radio input "true"
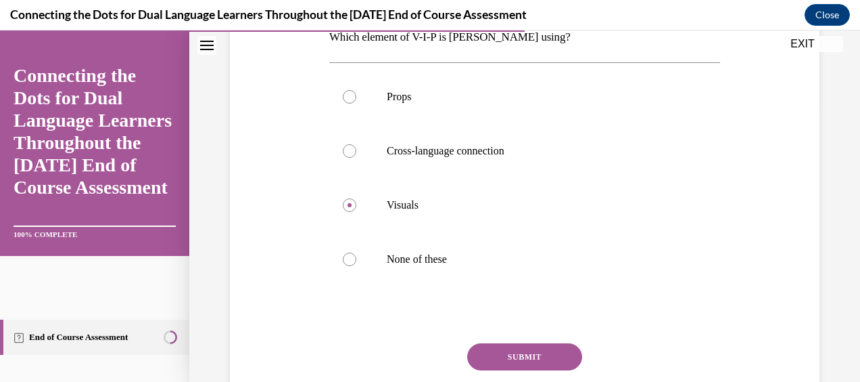
scroll to position [281, 0]
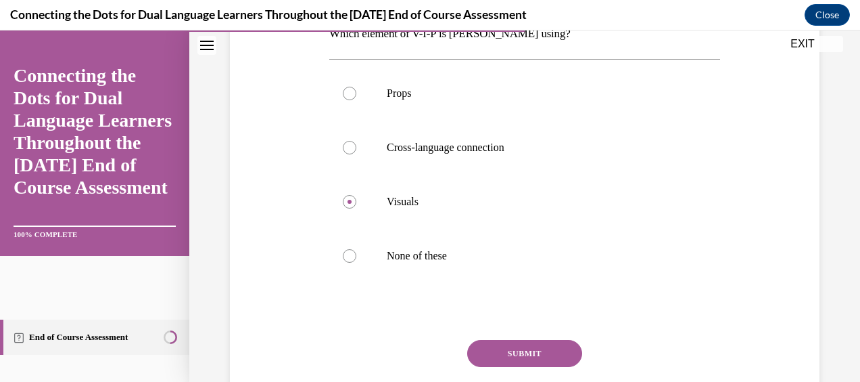
click at [506, 352] on button "SUBMIT" at bounding box center [524, 353] width 115 height 27
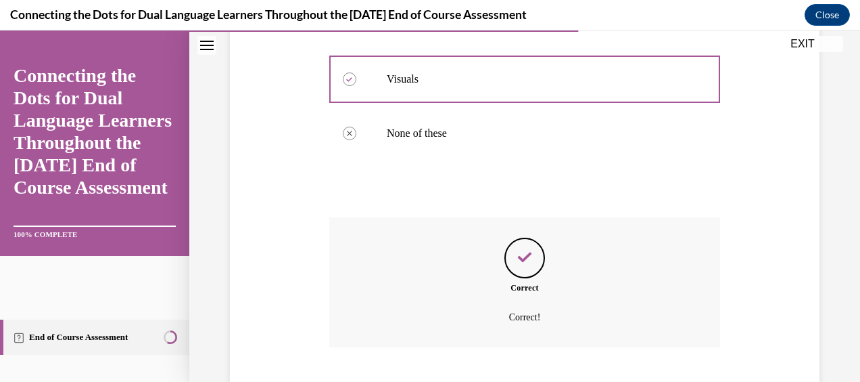
scroll to position [486, 0]
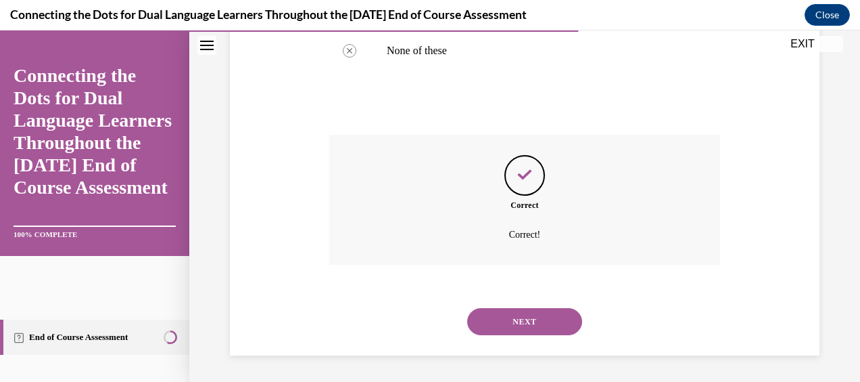
click at [510, 325] on button "NEXT" at bounding box center [524, 321] width 115 height 27
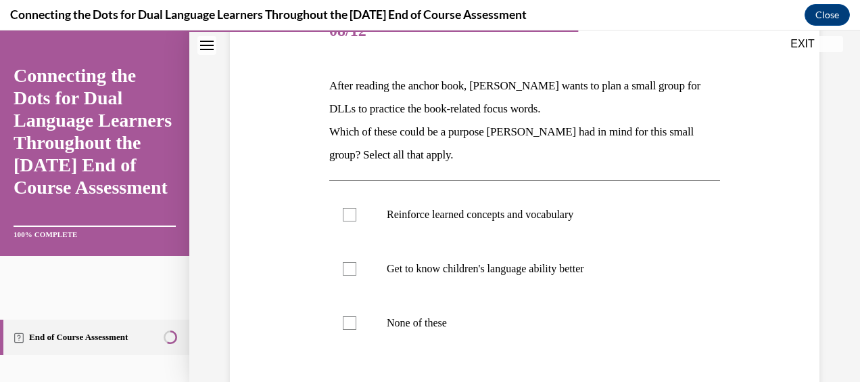
scroll to position [209, 0]
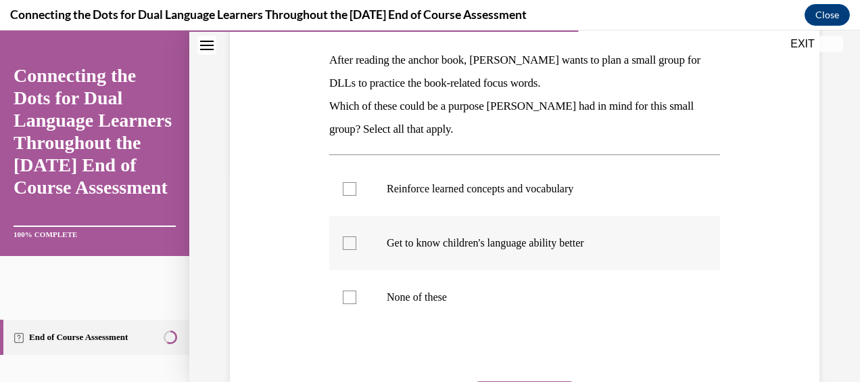
click at [538, 233] on label "Get to know children's language ability better" at bounding box center [524, 243] width 391 height 54
click at [357, 236] on input "Get to know children's language ability better" at bounding box center [350, 243] width 14 height 14
checkbox input "true"
click at [526, 193] on p "Reinforce learned concepts and vocabulary" at bounding box center [537, 189] width 300 height 14
click at [357, 193] on input "Reinforce learned concepts and vocabulary" at bounding box center [350, 189] width 14 height 14
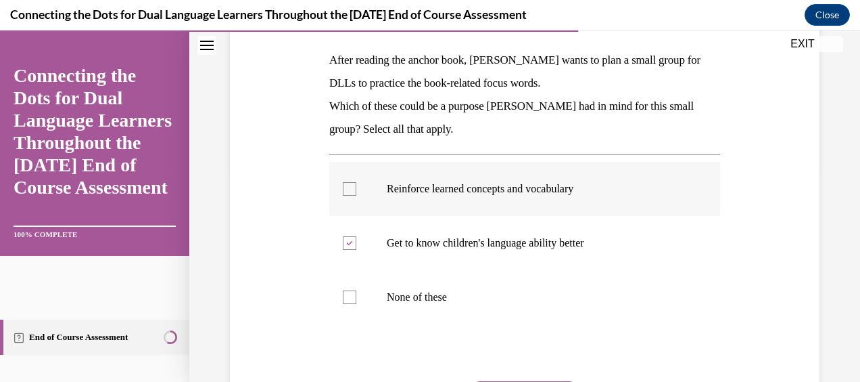
checkbox input "true"
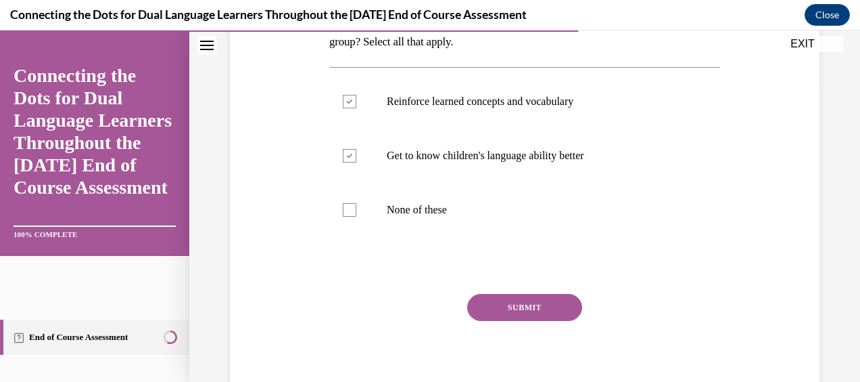
scroll to position [339, 0]
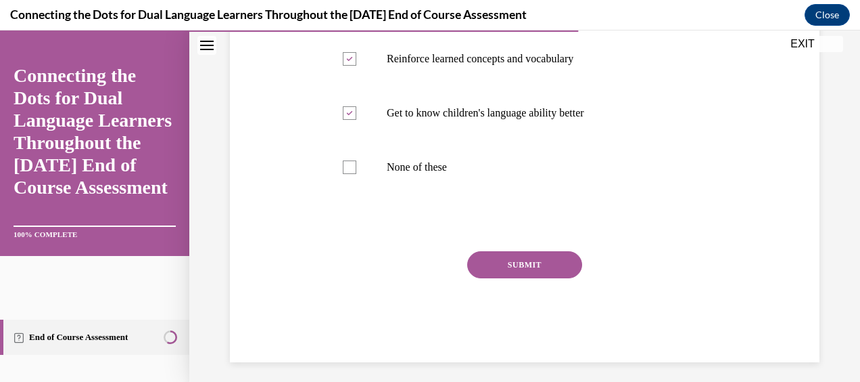
click at [556, 265] on button "SUBMIT" at bounding box center [524, 264] width 115 height 27
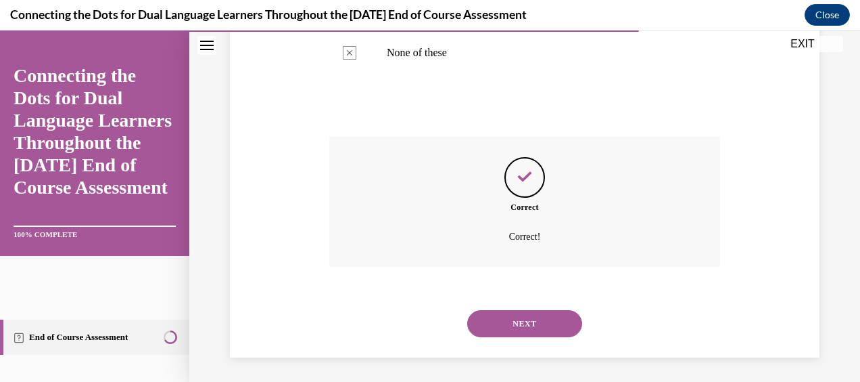
scroll to position [455, 0]
click at [527, 321] on button "NEXT" at bounding box center [524, 321] width 115 height 27
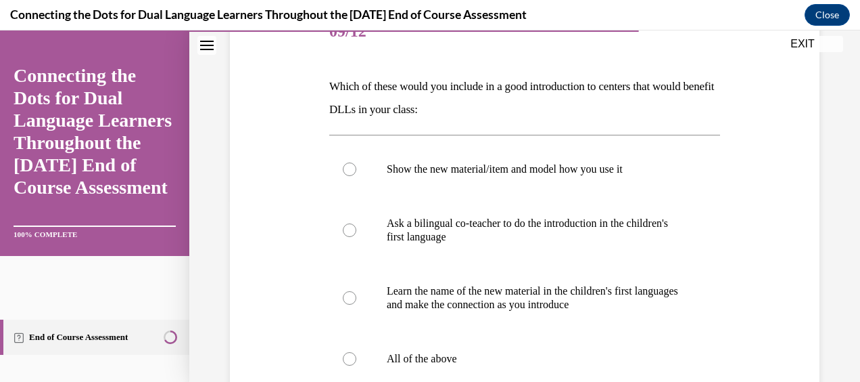
scroll to position [193, 0]
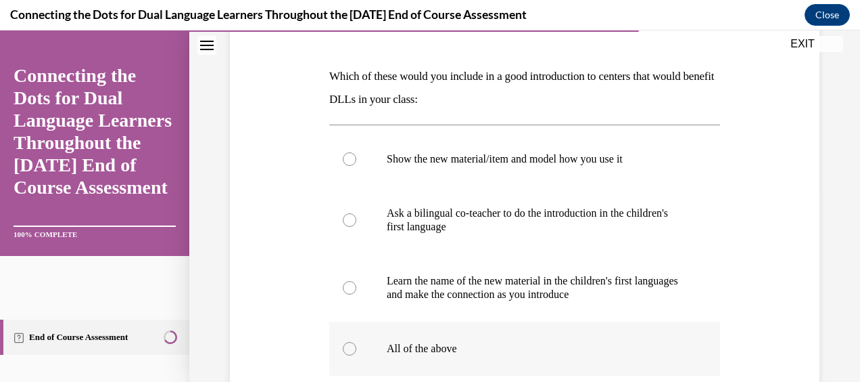
click at [400, 337] on label "All of the above" at bounding box center [524, 348] width 391 height 54
click at [357, 342] on input "All of the above" at bounding box center [350, 349] width 14 height 14
radio input "true"
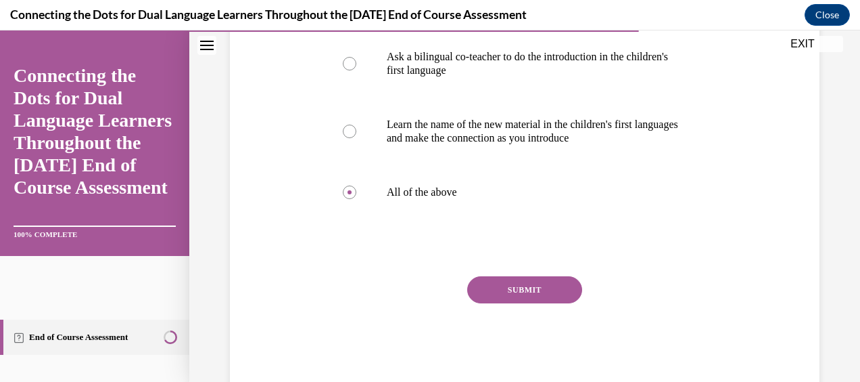
scroll to position [352, 0]
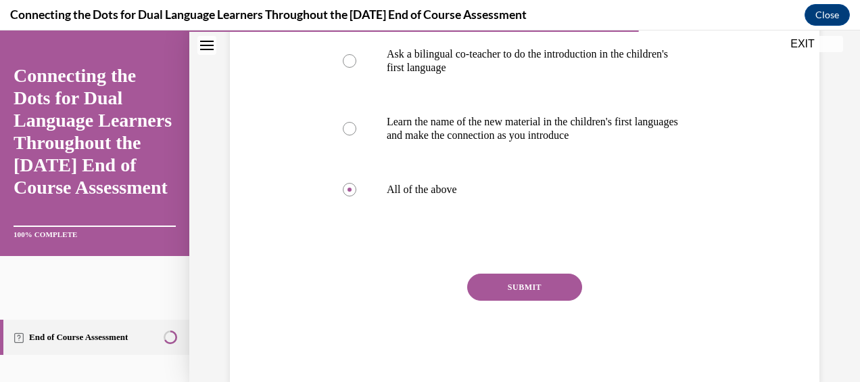
click at [541, 285] on button "SUBMIT" at bounding box center [524, 286] width 115 height 27
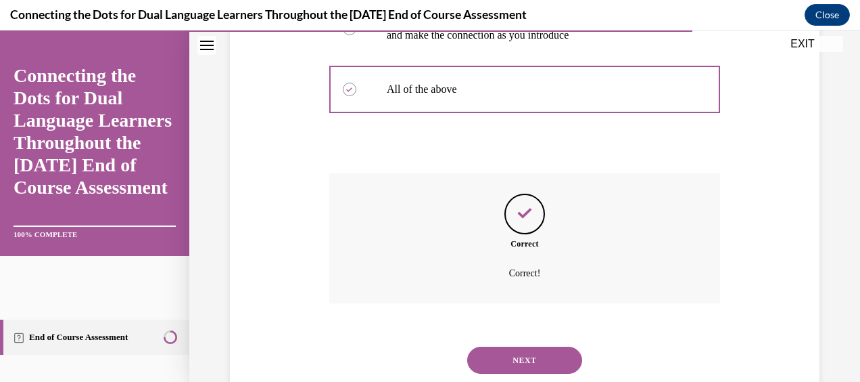
scroll to position [490, 0]
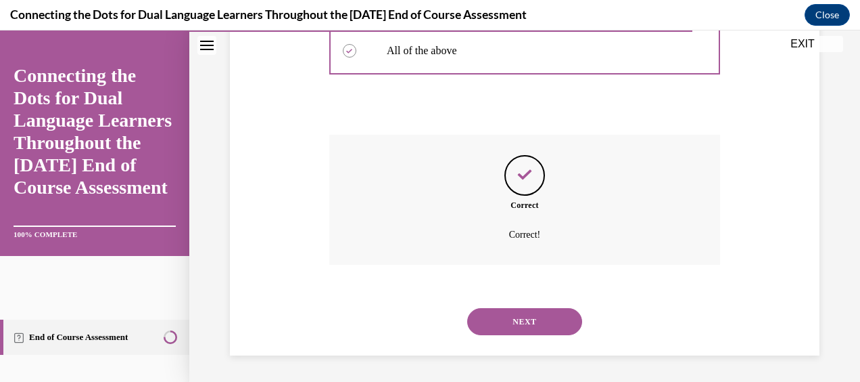
click at [513, 313] on button "NEXT" at bounding box center [524, 321] width 115 height 27
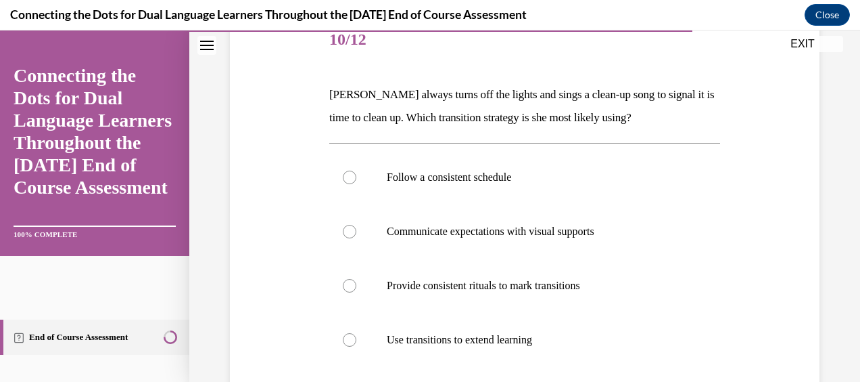
scroll to position [182, 0]
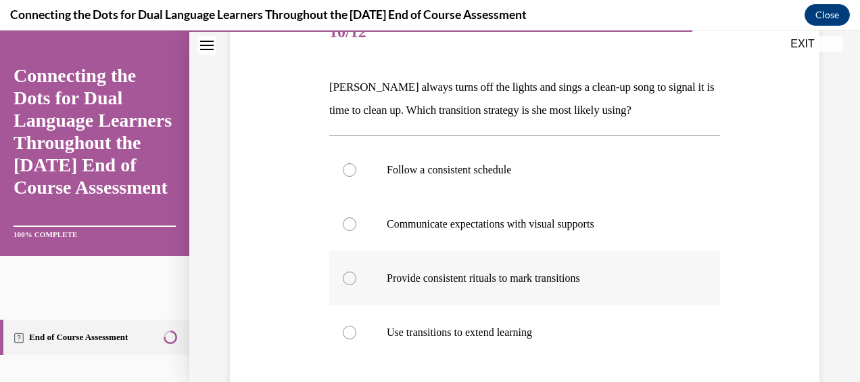
click at [505, 285] on label "Provide consistent rituals to mark transitions" at bounding box center [524, 278] width 391 height 54
click at [357, 285] on input "Provide consistent rituals to mark transitions" at bounding box center [350, 278] width 14 height 14
radio input "true"
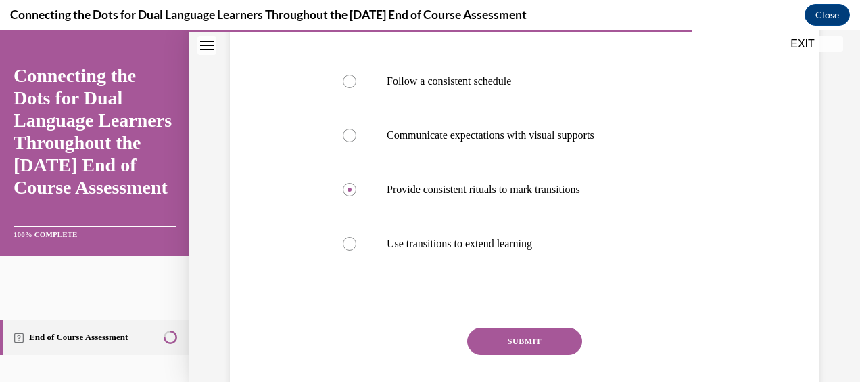
click at [561, 338] on button "SUBMIT" at bounding box center [524, 340] width 115 height 27
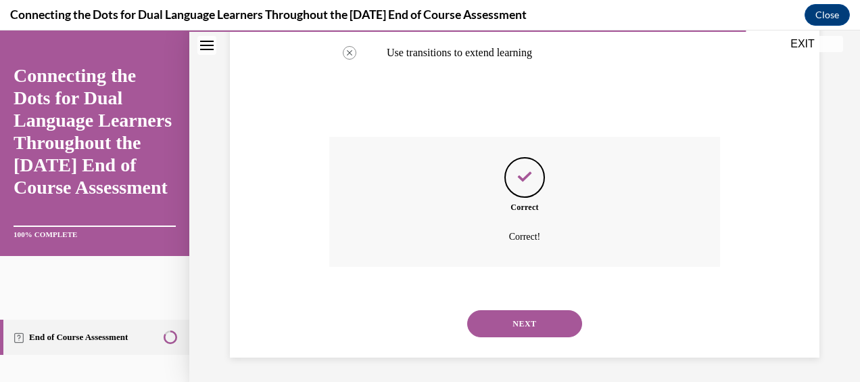
scroll to position [463, 0]
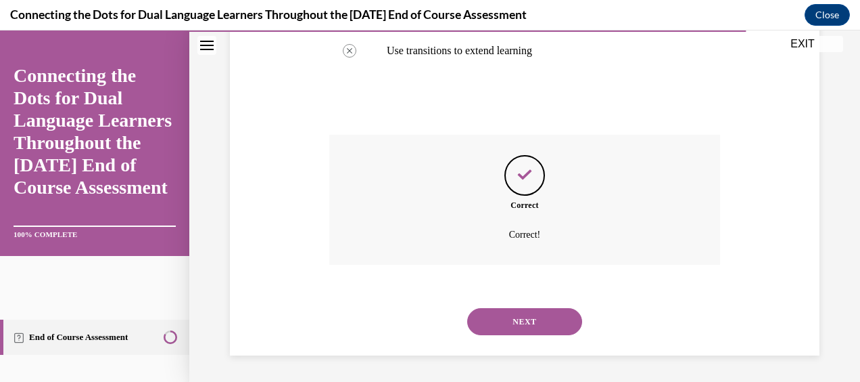
click at [513, 318] on button "NEXT" at bounding box center [524, 321] width 115 height 27
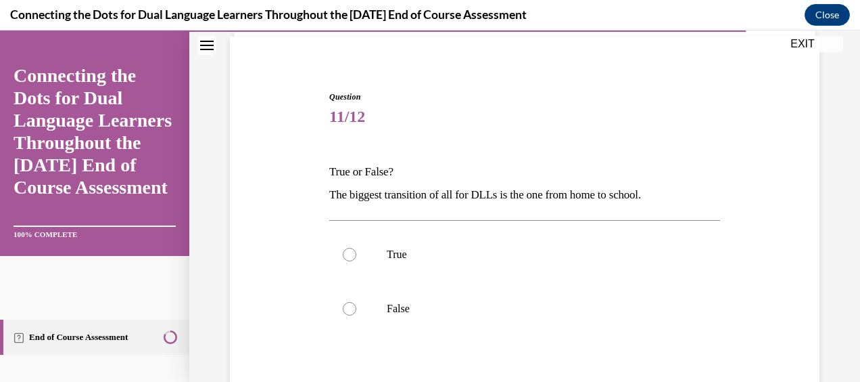
scroll to position [119, 0]
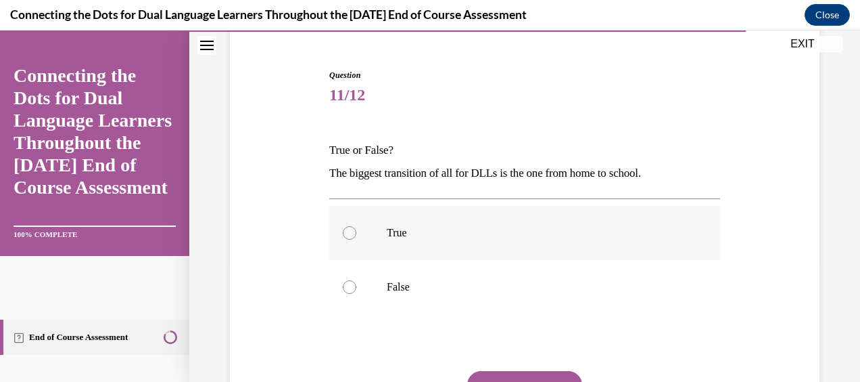
click at [534, 228] on p "True" at bounding box center [537, 233] width 300 height 14
click at [357, 228] on input "True" at bounding box center [350, 233] width 14 height 14
radio input "true"
click at [528, 375] on button "SUBMIT" at bounding box center [524, 384] width 115 height 27
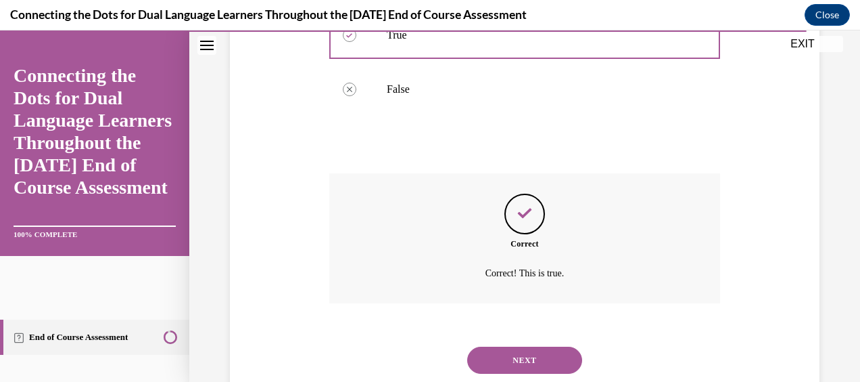
scroll to position [355, 0]
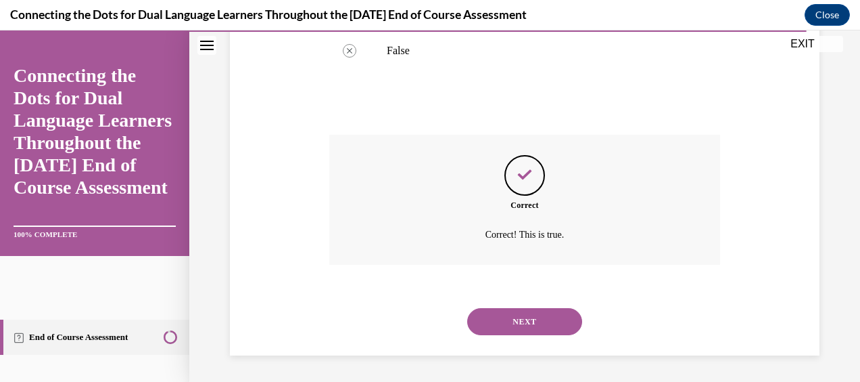
click at [519, 322] on button "NEXT" at bounding box center [524, 321] width 115 height 27
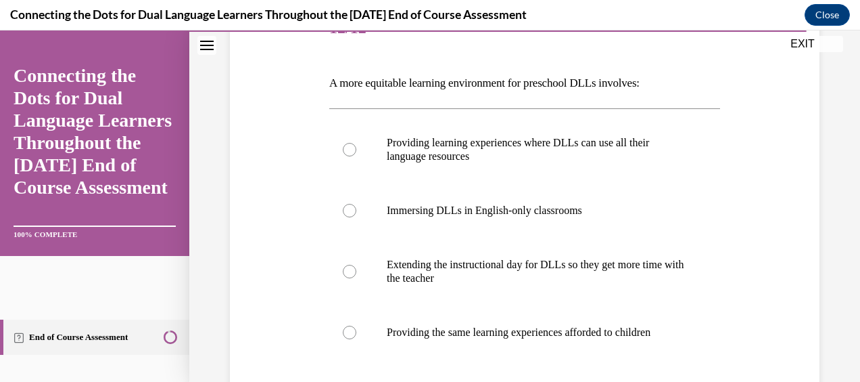
scroll to position [187, 0]
click at [559, 138] on p "Providing learning experiences where DLLs can use all their language resources" at bounding box center [537, 148] width 300 height 27
click at [357, 142] on input "Providing learning experiences where DLLs can use all their language resources" at bounding box center [350, 149] width 14 height 14
radio input "true"
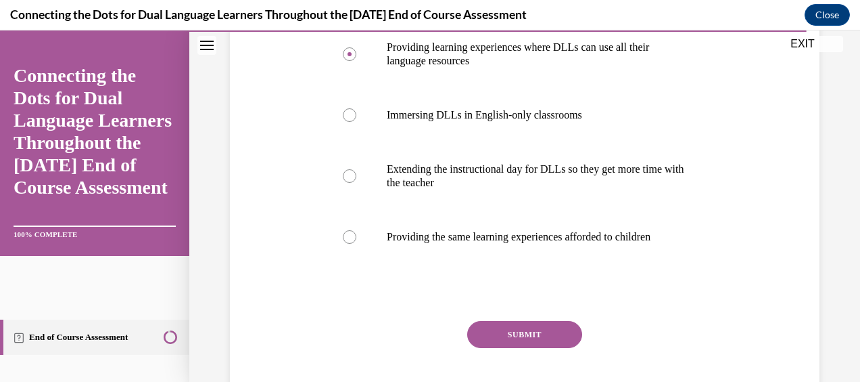
click at [532, 331] on button "SUBMIT" at bounding box center [524, 334] width 115 height 27
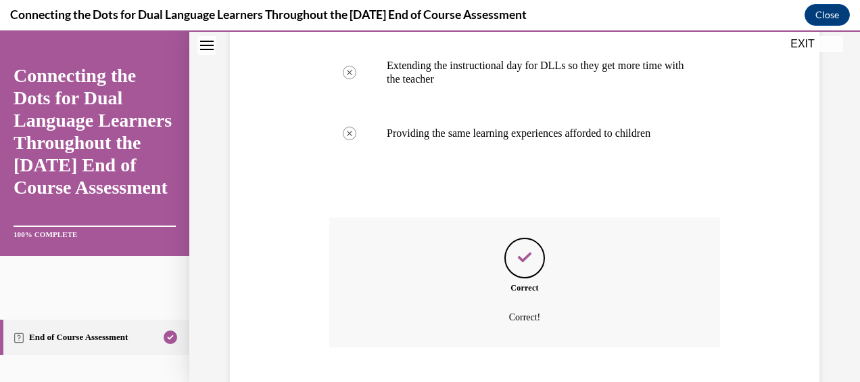
scroll to position [467, 0]
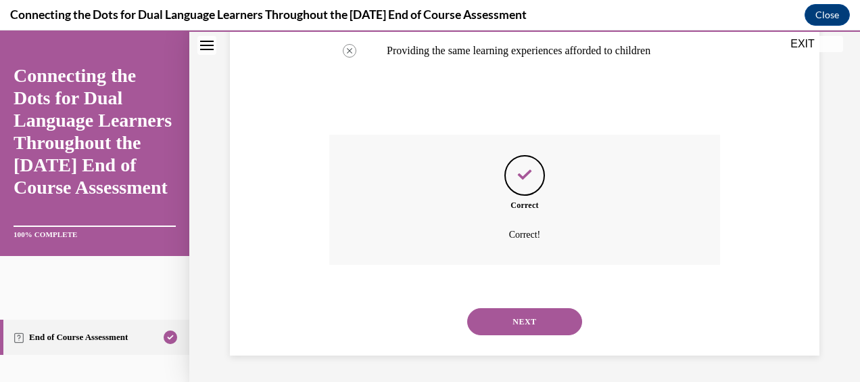
click at [528, 323] on button "NEXT" at bounding box center [524, 321] width 115 height 27
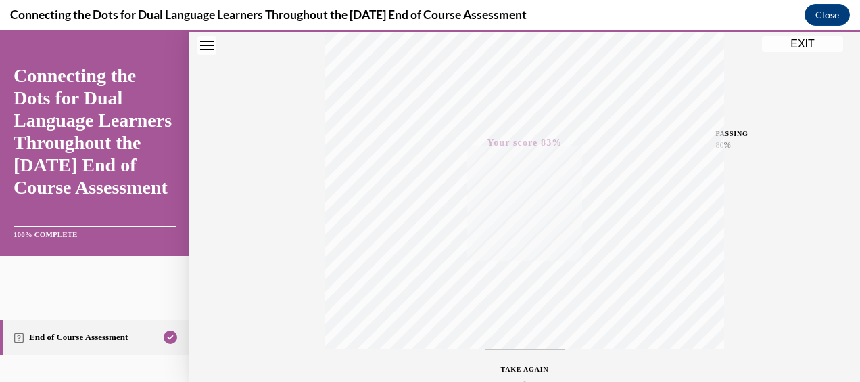
scroll to position [342, 0]
click at [793, 40] on button "EXIT" at bounding box center [802, 44] width 81 height 16
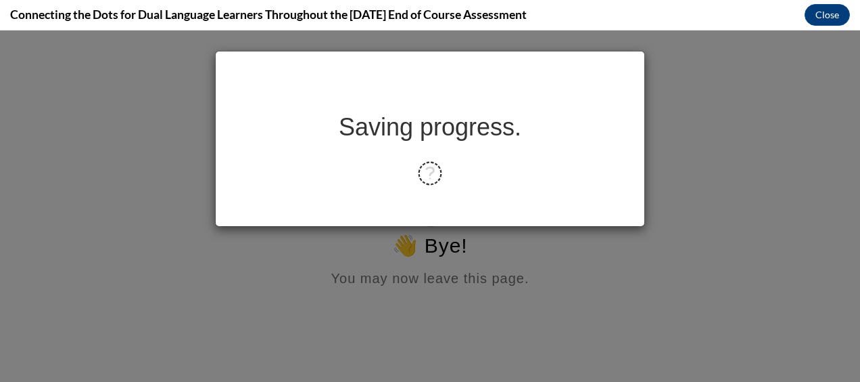
scroll to position [0, 0]
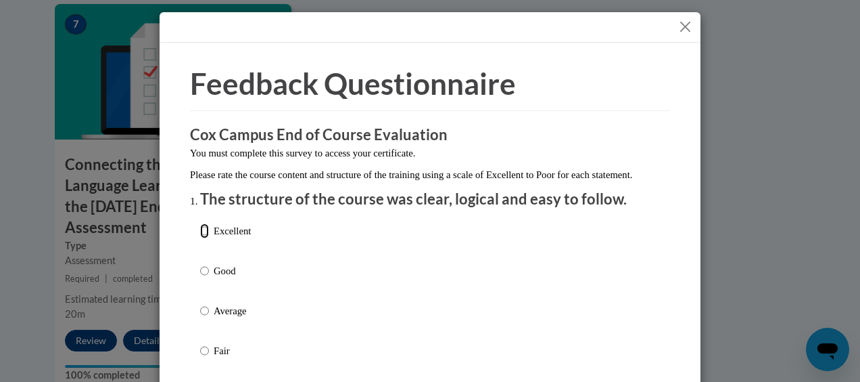
click at [200, 238] on input "Excellent" at bounding box center [204, 230] width 9 height 15
radio input "true"
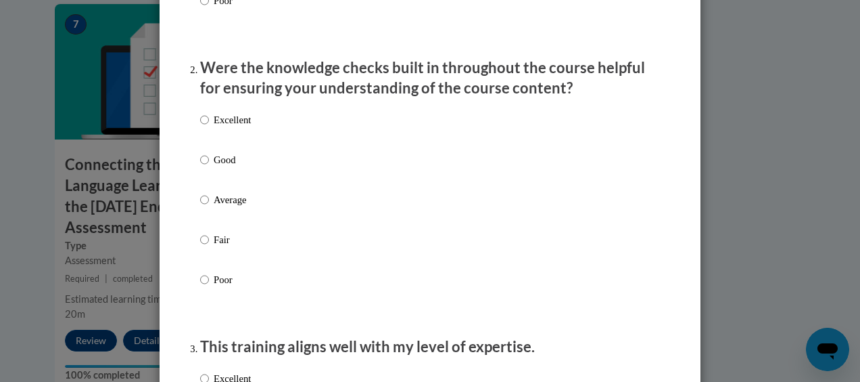
scroll to position [406, 0]
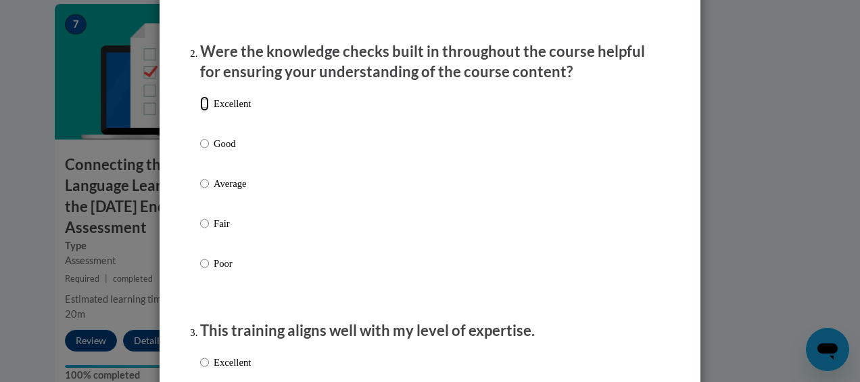
click at [200, 111] on input "Excellent" at bounding box center [204, 103] width 9 height 15
radio input "true"
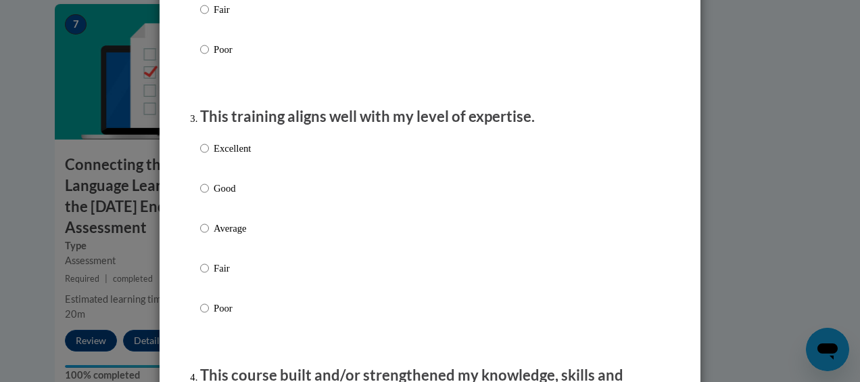
scroll to position [623, 0]
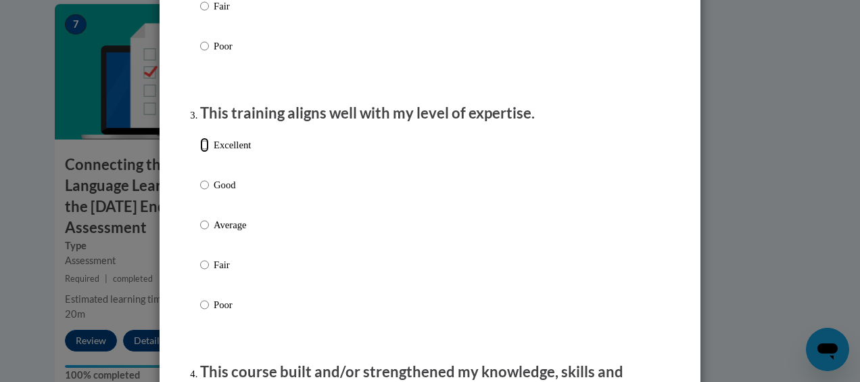
click at [200, 152] on input "Excellent" at bounding box center [204, 144] width 9 height 15
radio input "true"
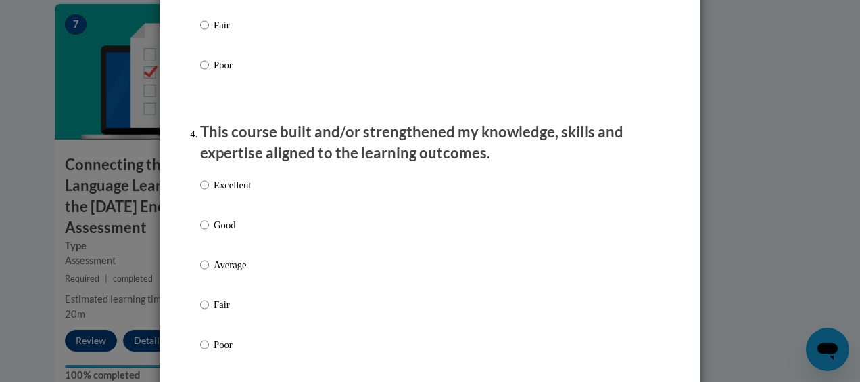
scroll to position [866, 0]
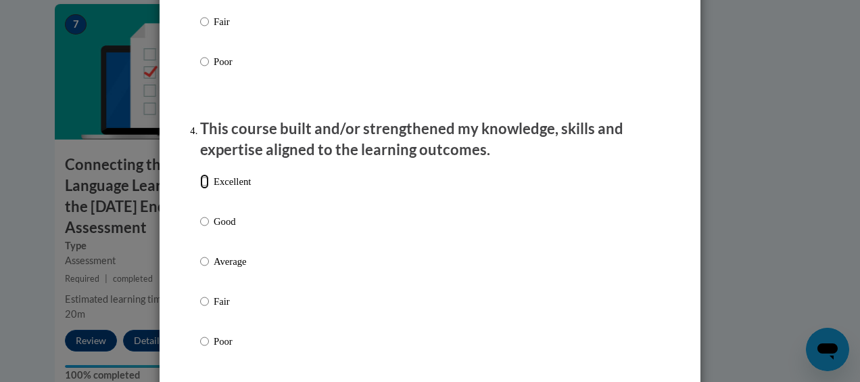
click at [203, 189] on input "Excellent" at bounding box center [204, 181] width 9 height 15
radio input "true"
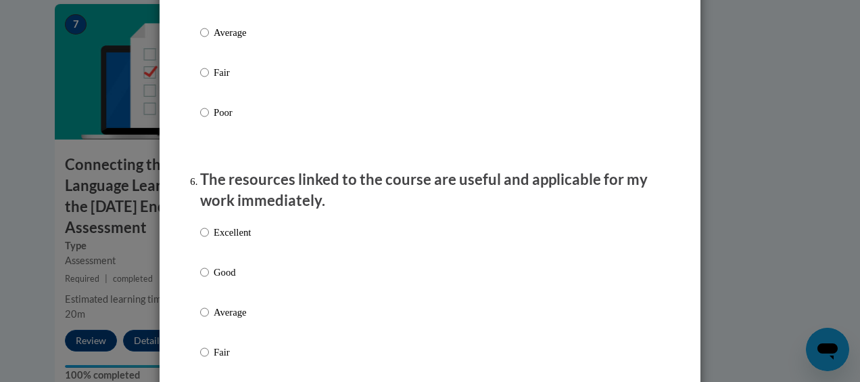
scroll to position [1449, 0]
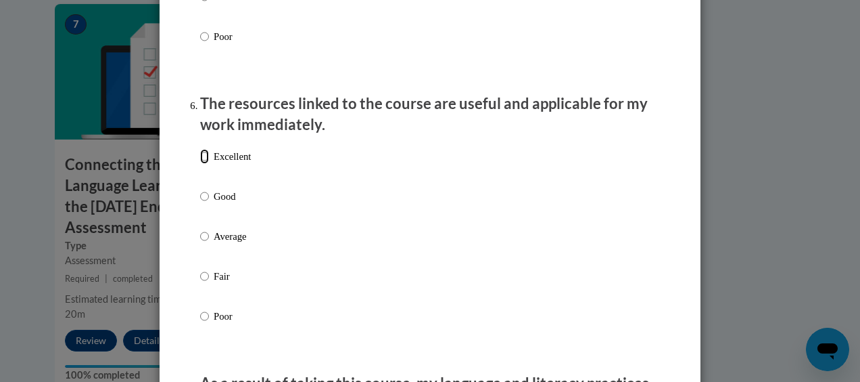
click at [200, 164] on input "Excellent" at bounding box center [204, 156] width 9 height 15
radio input "true"
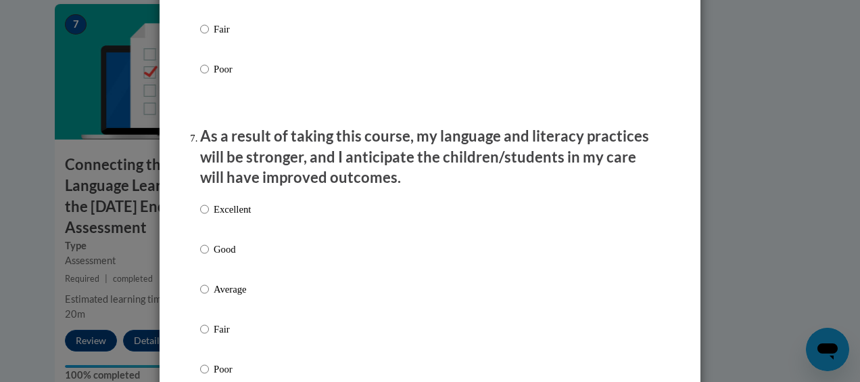
scroll to position [1732, 0]
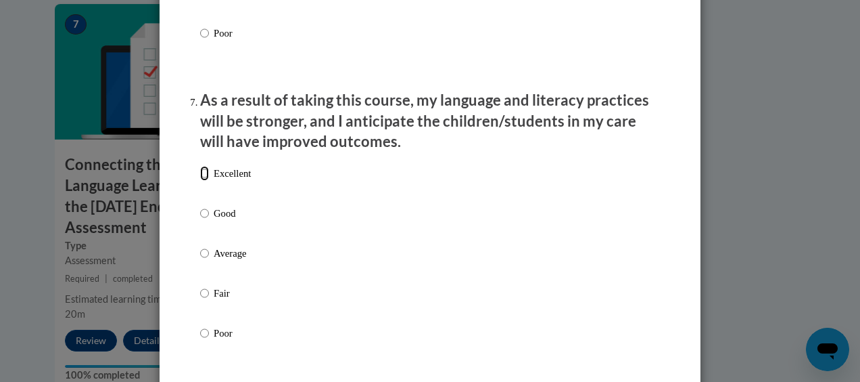
click at [200, 181] on input "Excellent" at bounding box center [204, 173] width 9 height 15
radio input "true"
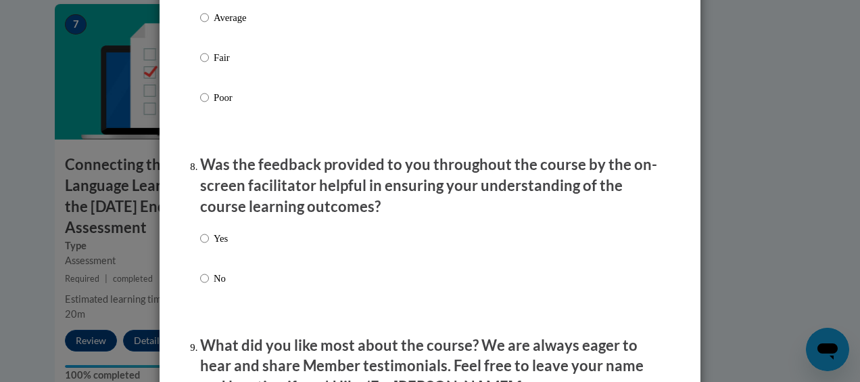
scroll to position [2000, 0]
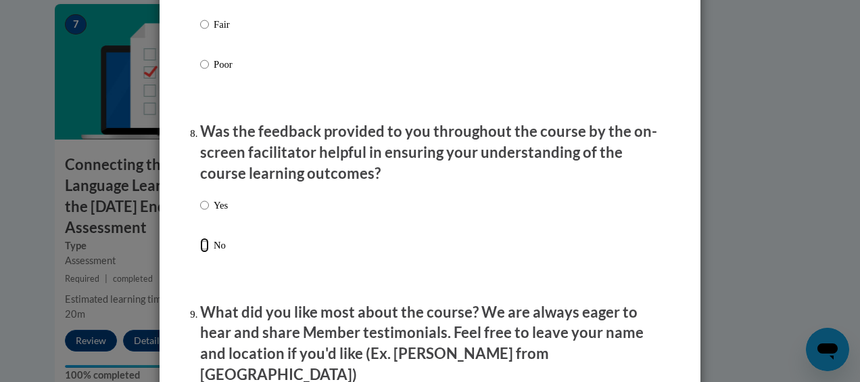
click at [201, 252] on input "No" at bounding box center [204, 244] width 9 height 15
radio input "true"
click at [200, 212] on input "Yes" at bounding box center [204, 205] width 9 height 15
radio input "true"
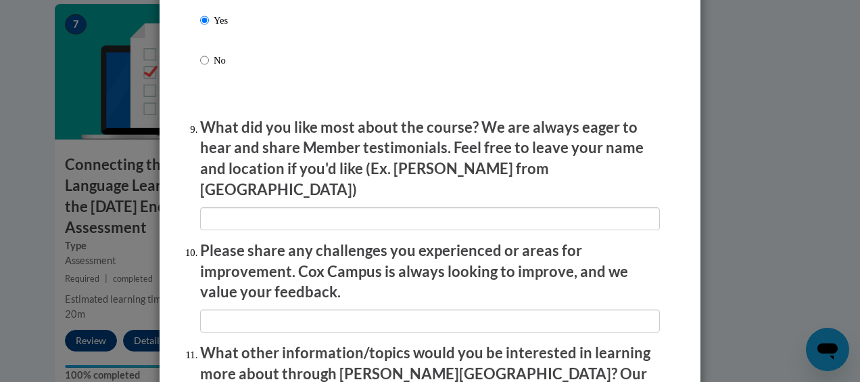
scroll to position [2189, 0]
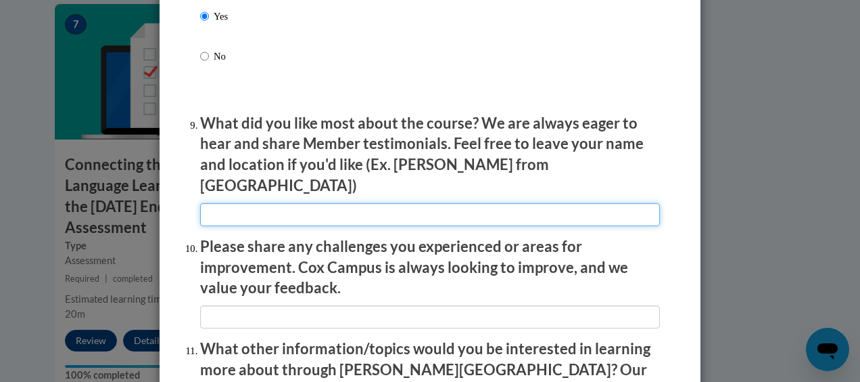
click at [432, 206] on input "textbox" at bounding box center [430, 214] width 460 height 23
type input "Everything"
type input "N/A"
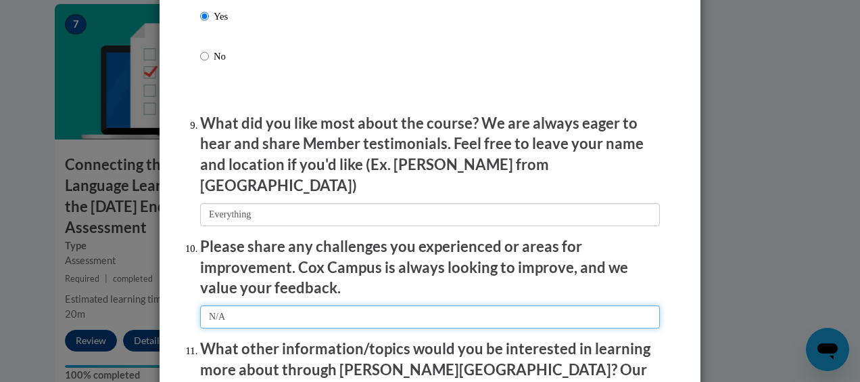
type input "N/A"
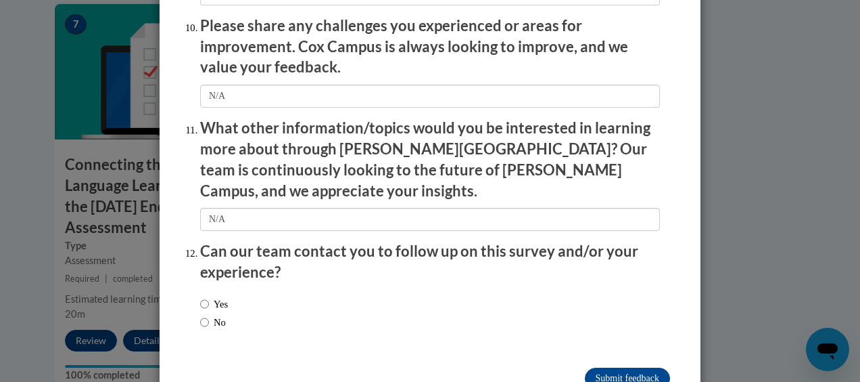
scroll to position [2431, 0]
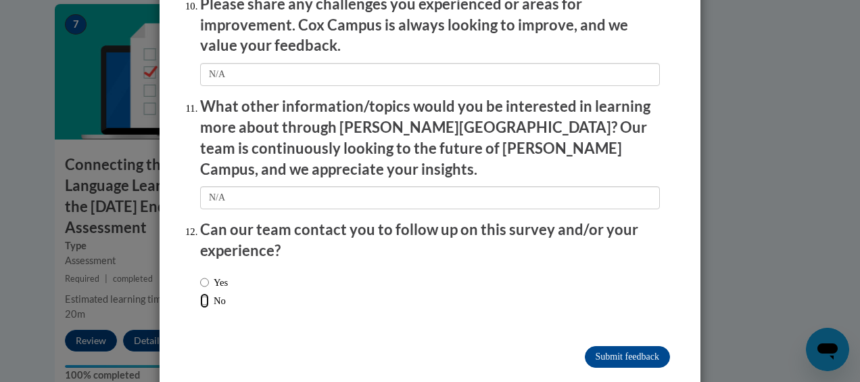
click at [200, 293] on input "No" at bounding box center [204, 300] width 9 height 15
radio input "true"
click at [611, 346] on input "Submit feedback" at bounding box center [627, 357] width 85 height 22
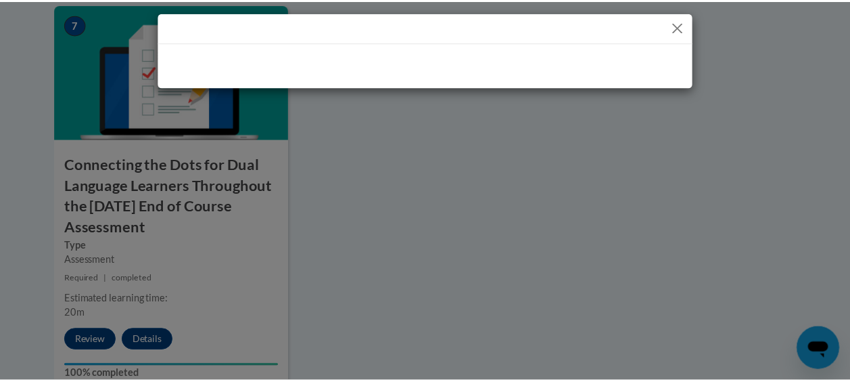
scroll to position [0, 0]
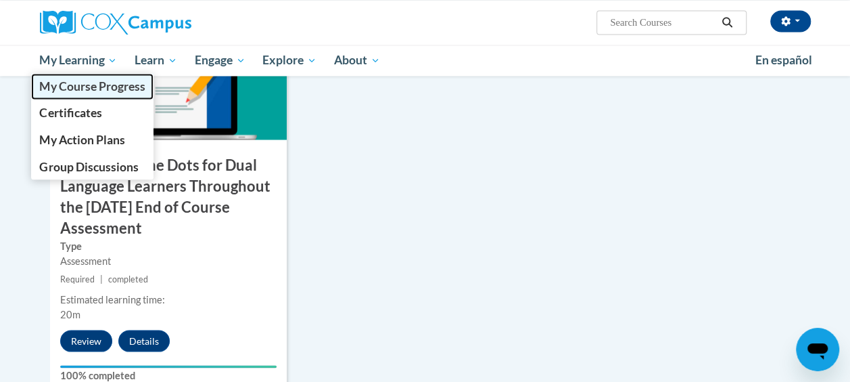
click at [93, 81] on span "My Course Progress" at bounding box center [92, 86] width 106 height 14
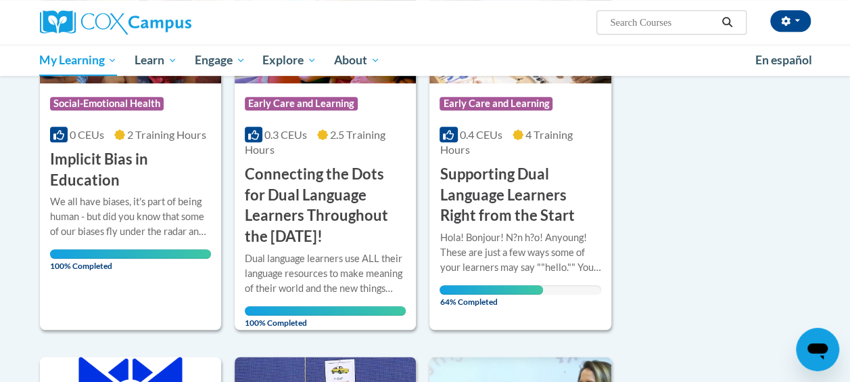
scroll to position [369, 0]
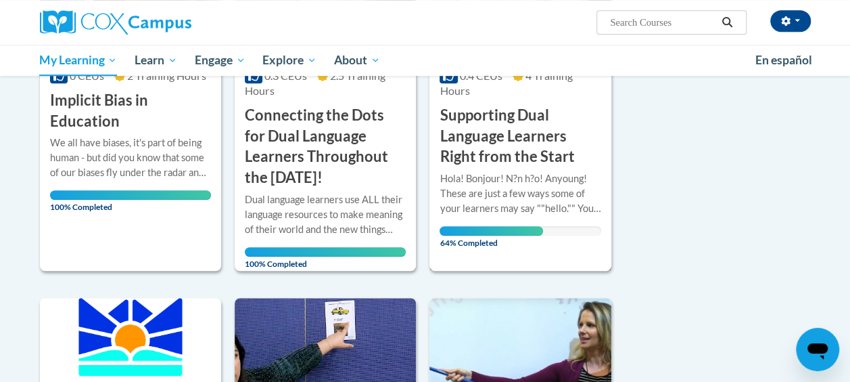
click at [484, 185] on div "Hola! Bonjour! N?n h?o! Anyoung! These are just a few ways some of your learner…" at bounding box center [520, 193] width 161 height 45
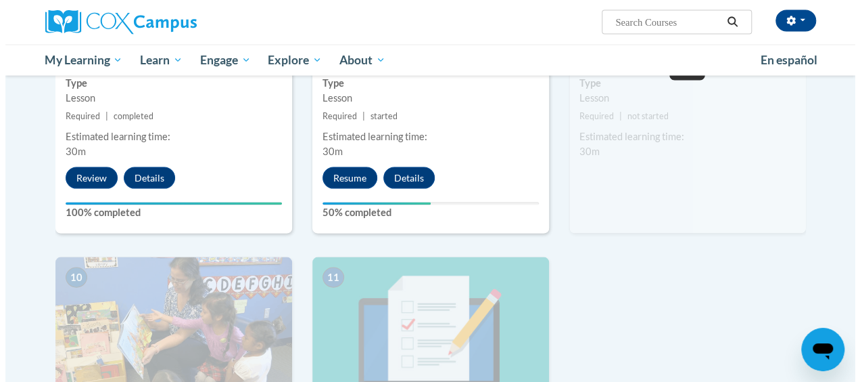
scroll to position [1307, 0]
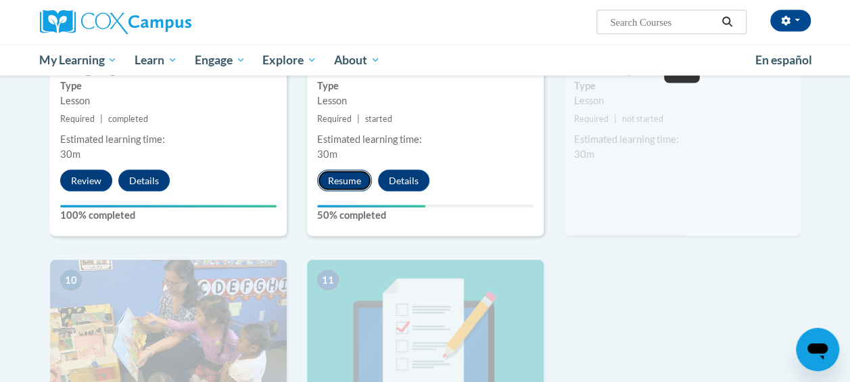
click at [337, 180] on button "Resume" at bounding box center [344, 181] width 55 height 22
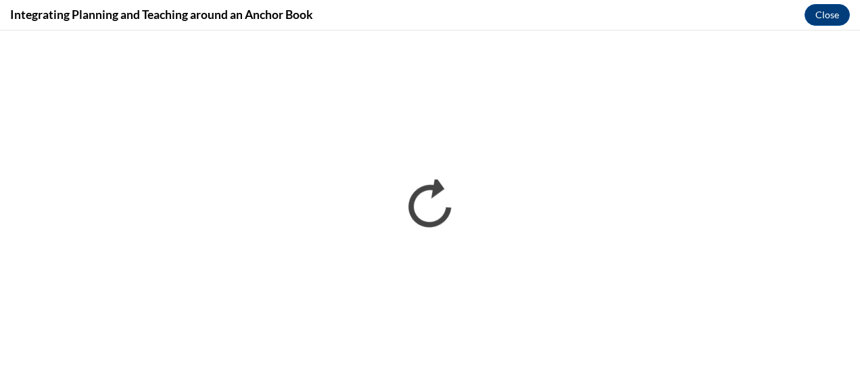
scroll to position [0, 0]
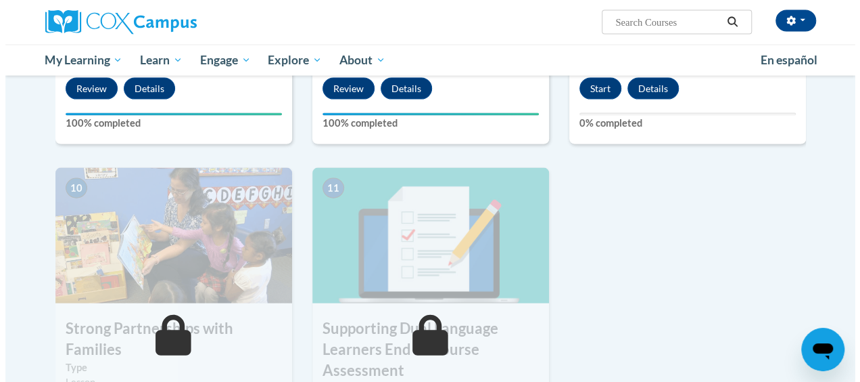
scroll to position [1350, 0]
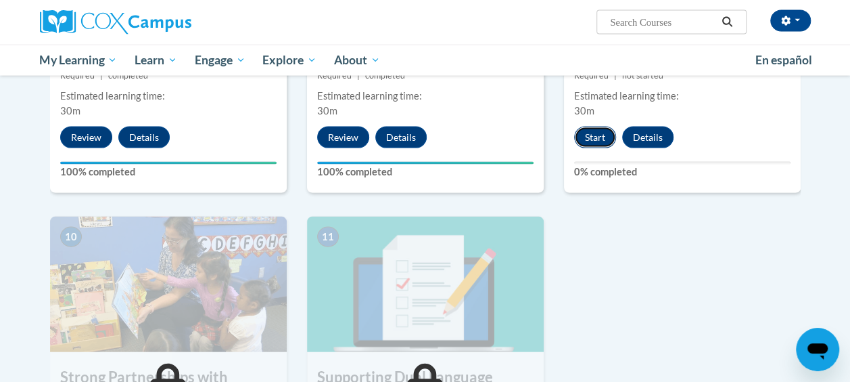
click at [590, 138] on button "Start" at bounding box center [595, 138] width 42 height 22
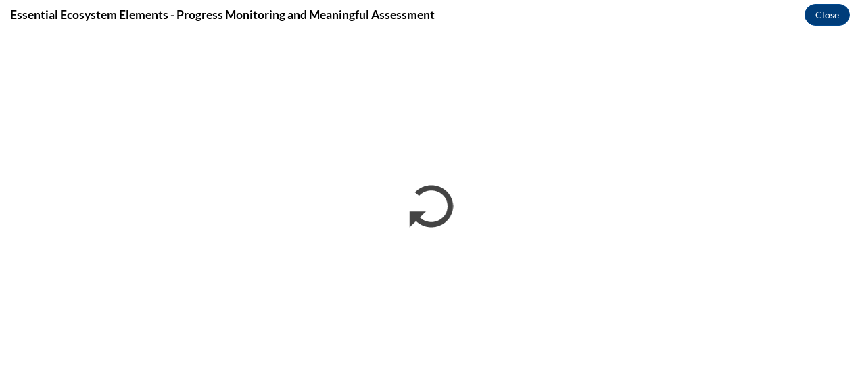
scroll to position [0, 0]
